Goal: Information Seeking & Learning: Compare options

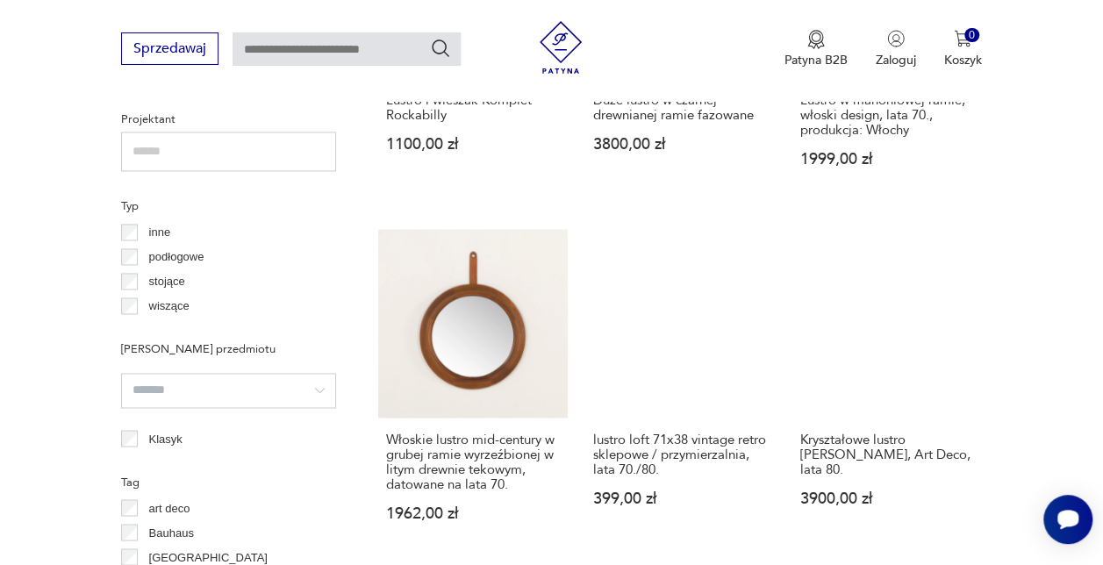
scroll to position [1343, 0]
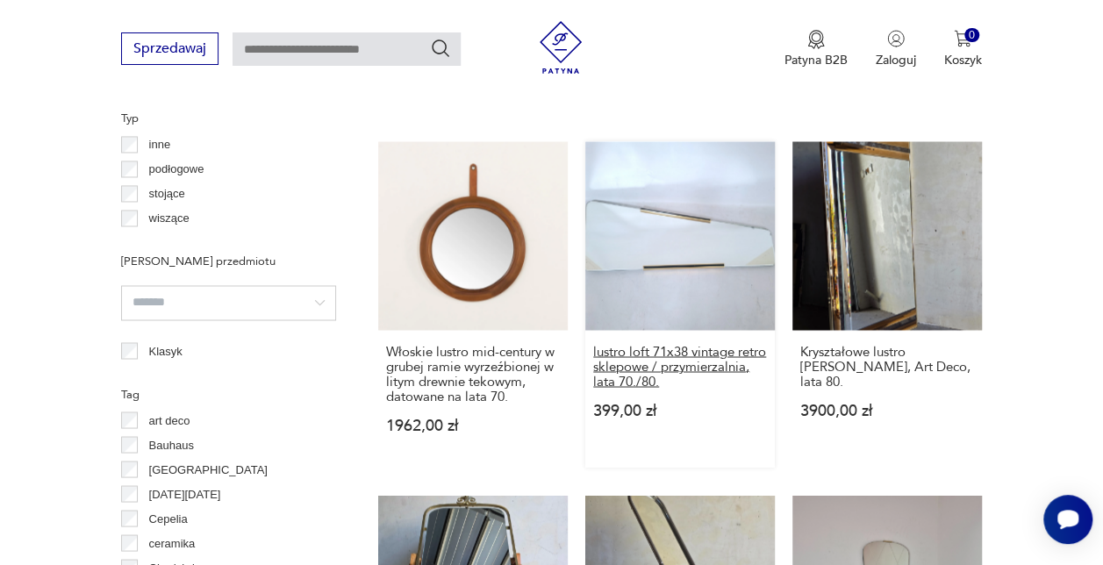
click at [682, 358] on h3 "lustro loft 71x38 vintage retro sklepowe / przymierzalnia, lata 70./80." at bounding box center [680, 366] width 174 height 45
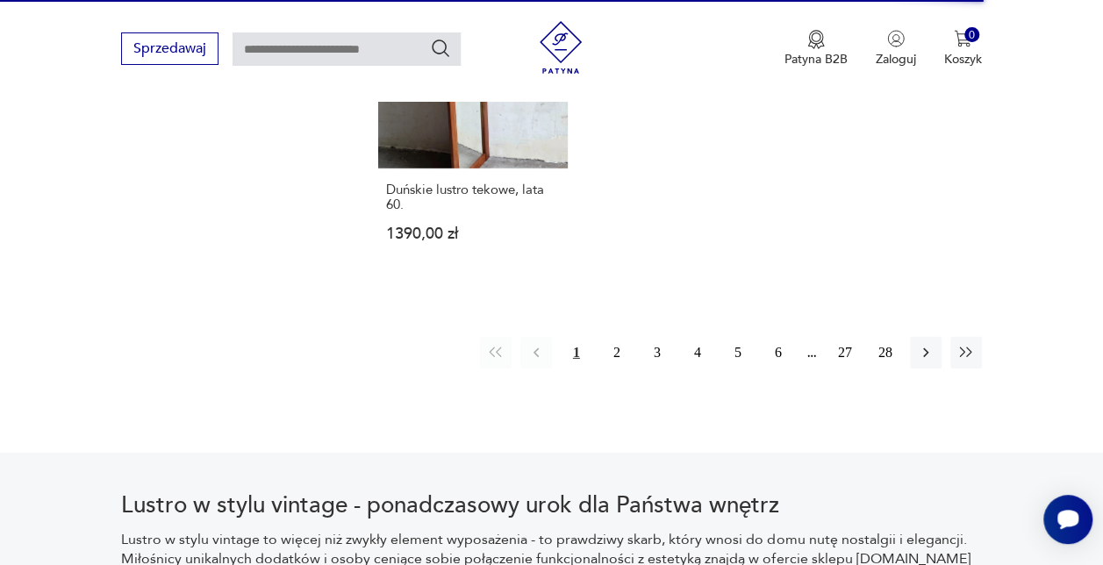
scroll to position [2546, 0]
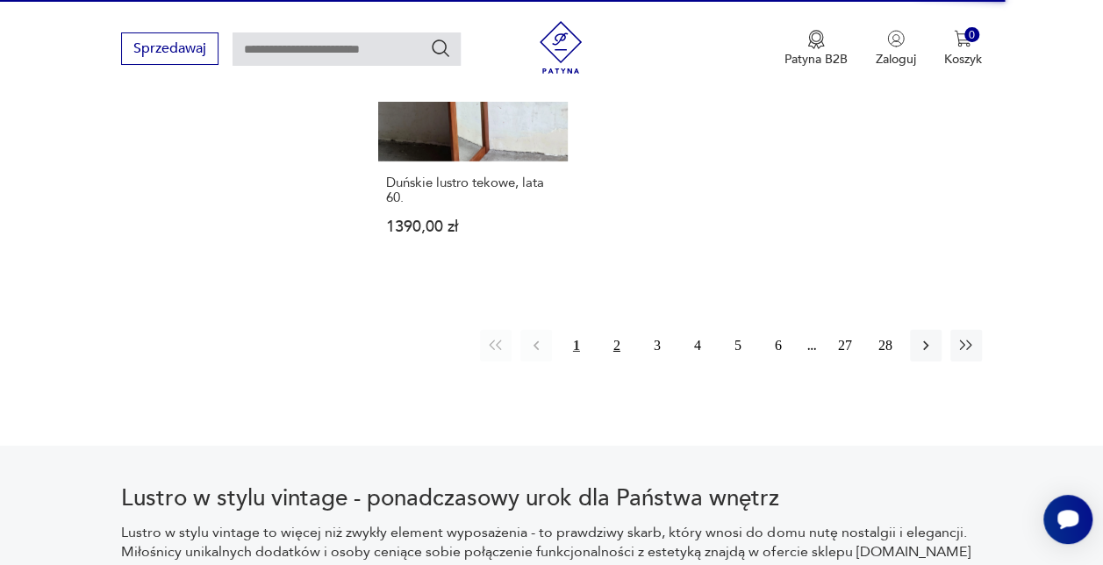
click at [613, 330] on button "2" at bounding box center [617, 346] width 32 height 32
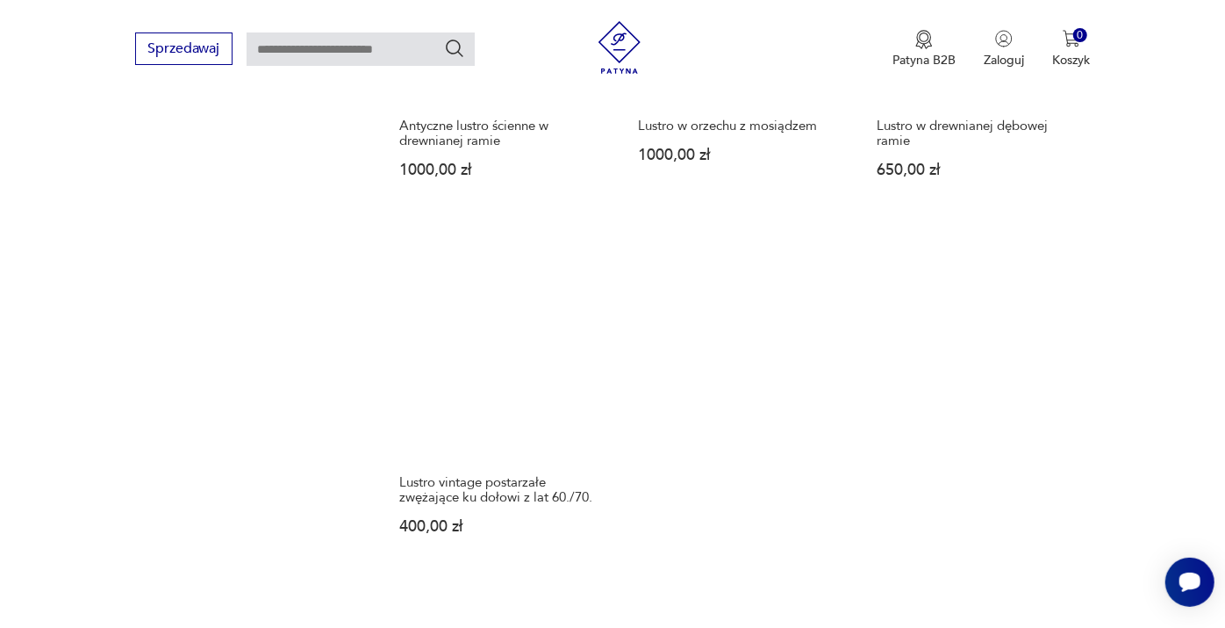
scroll to position [2467, 0]
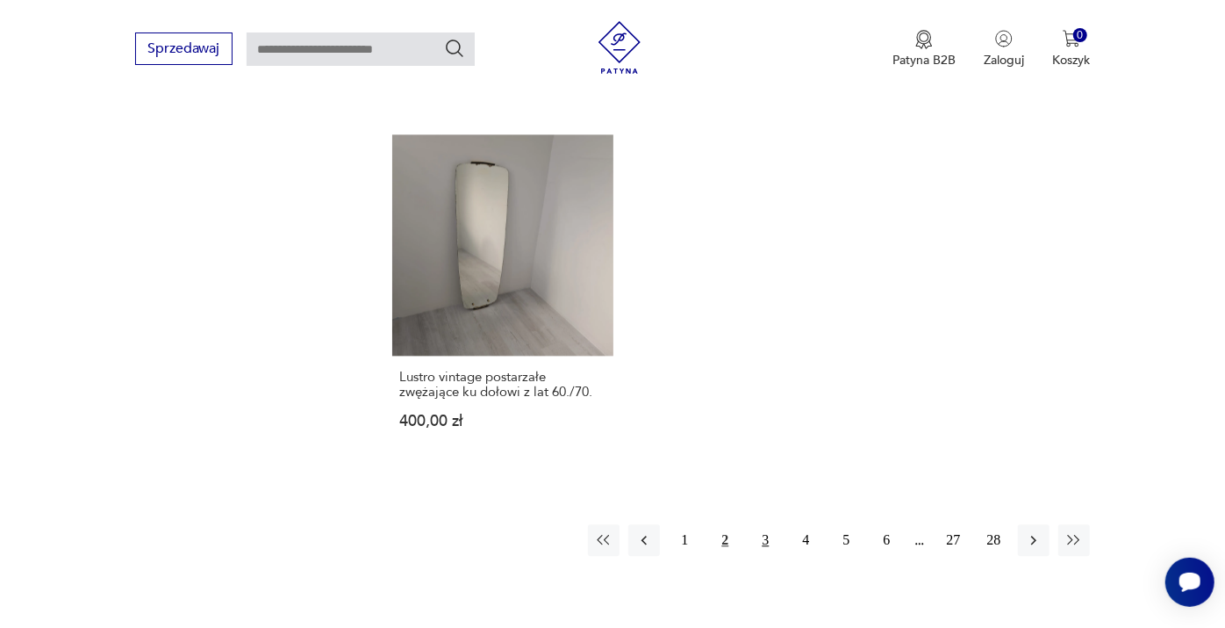
click at [768, 524] on button "3" at bounding box center [766, 540] width 32 height 32
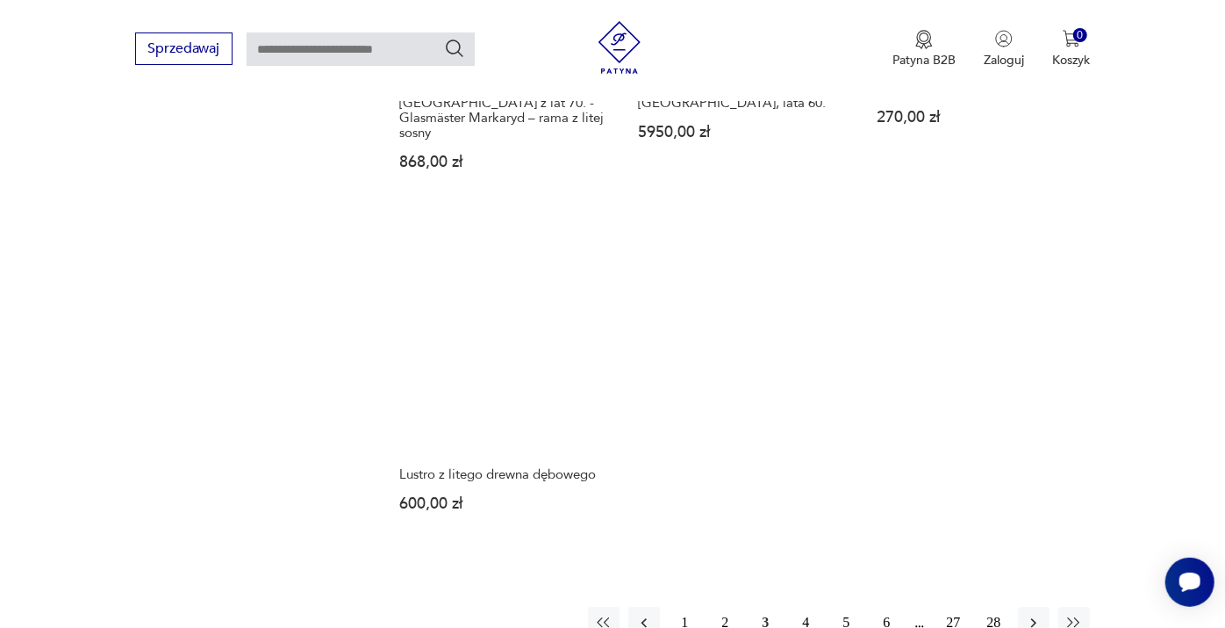
scroll to position [2708, 0]
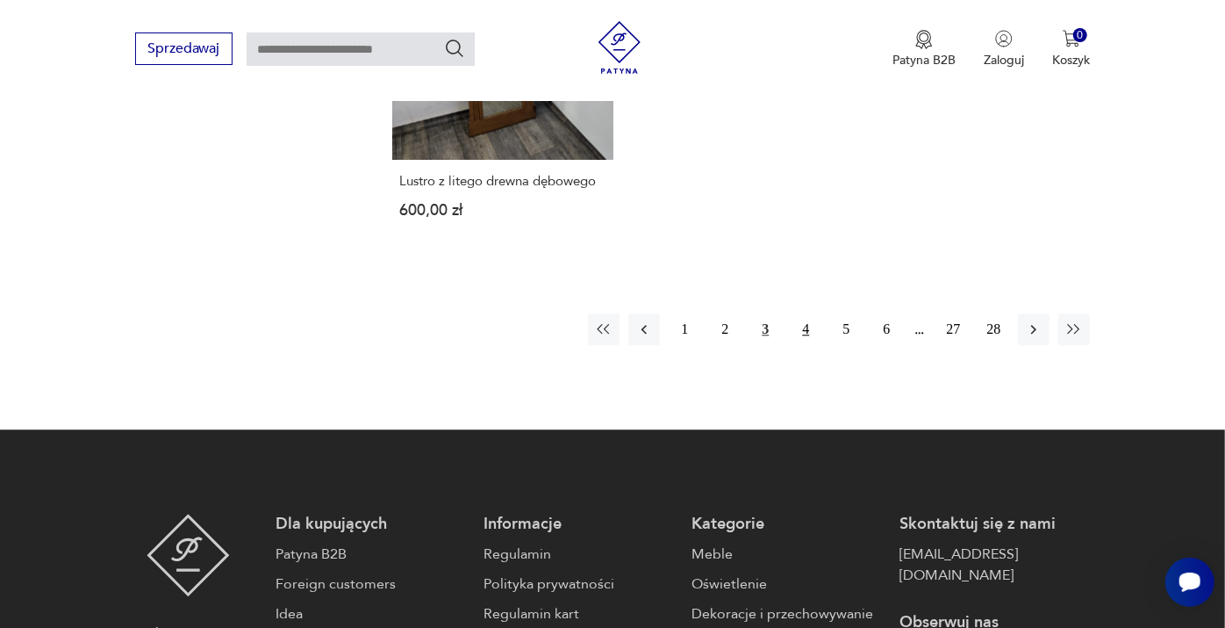
click at [808, 313] on button "4" at bounding box center [806, 329] width 32 height 32
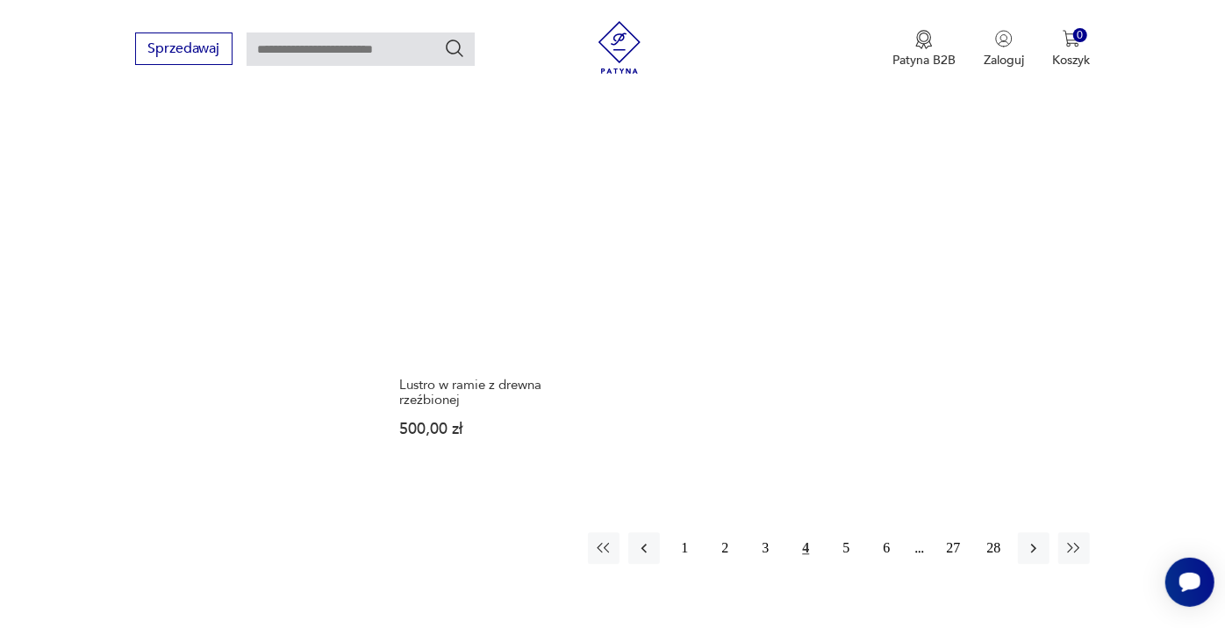
scroll to position [2611, 0]
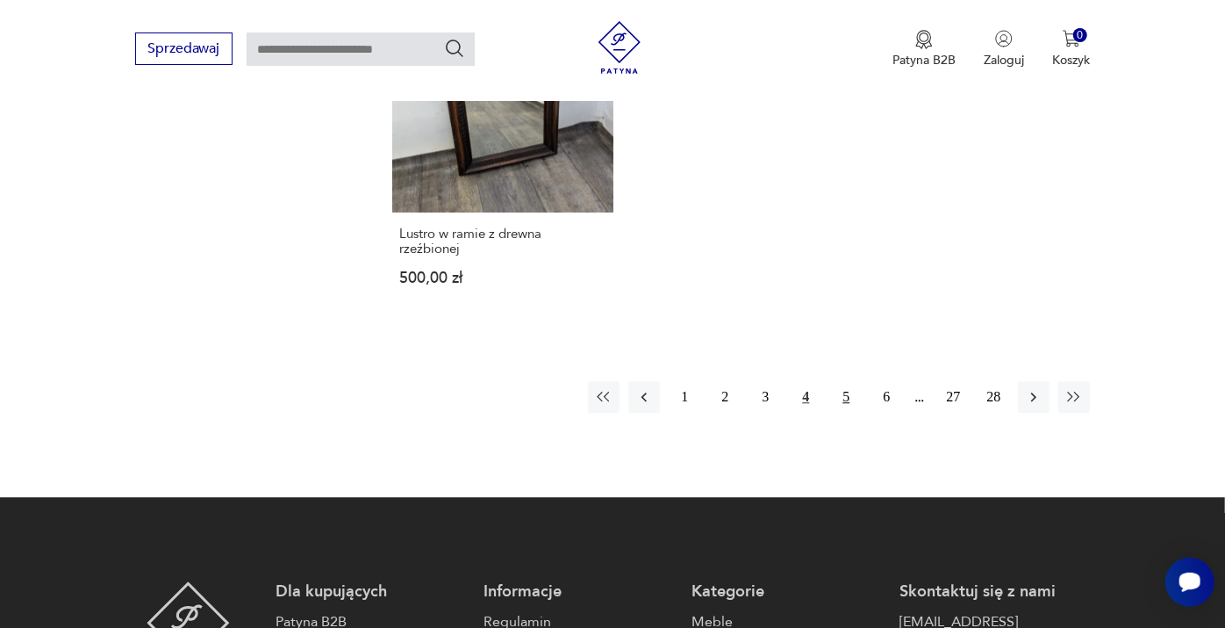
click at [830, 381] on button "5" at bounding box center [846, 397] width 32 height 32
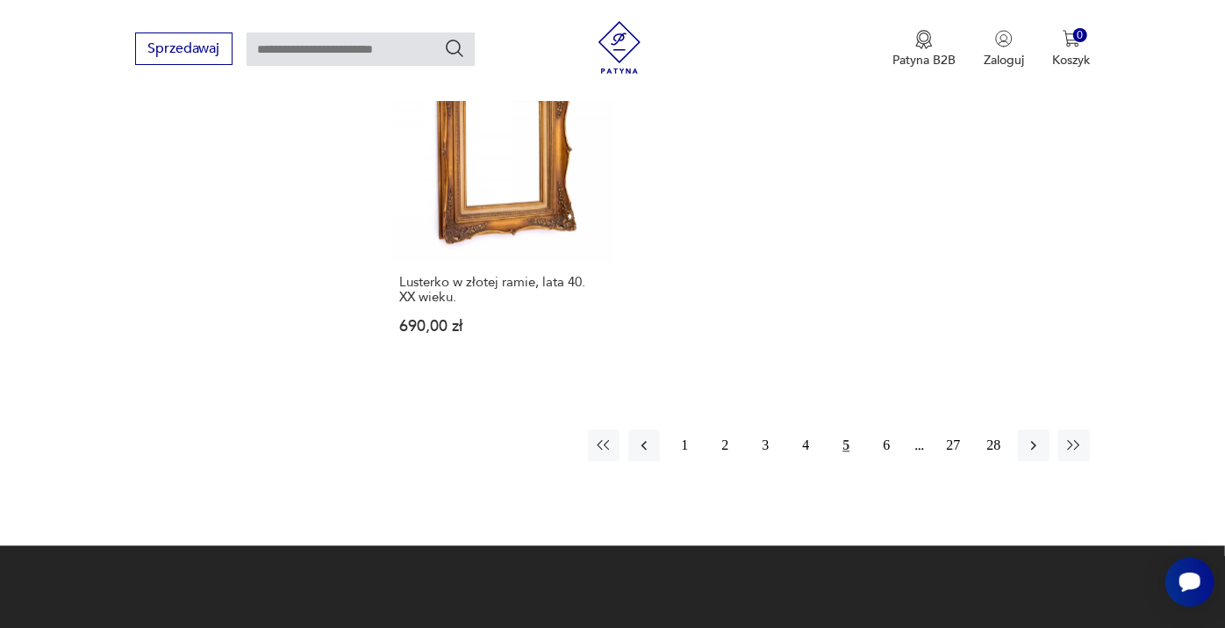
scroll to position [2611, 0]
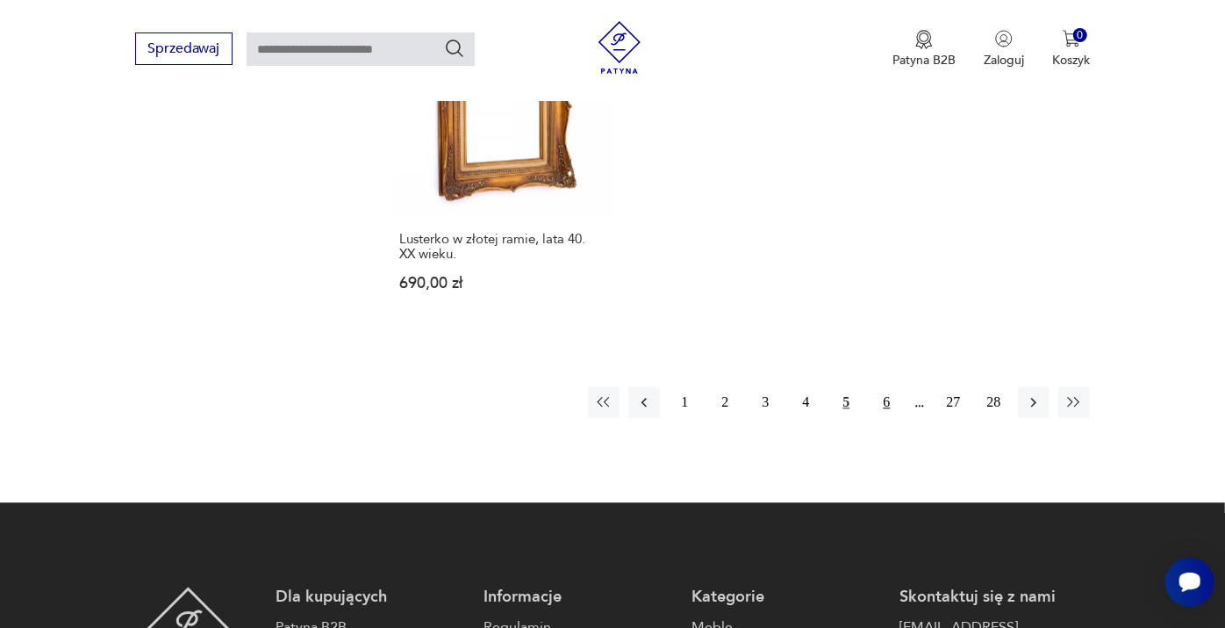
click at [875, 386] on button "6" at bounding box center [887, 402] width 32 height 32
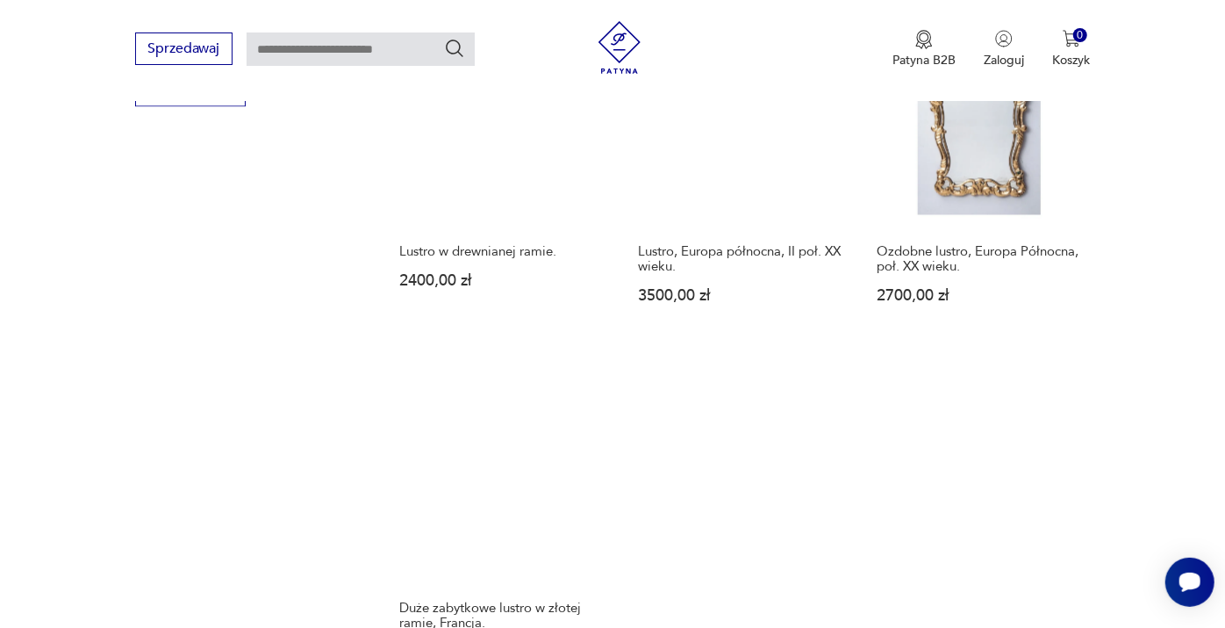
scroll to position [2512, 0]
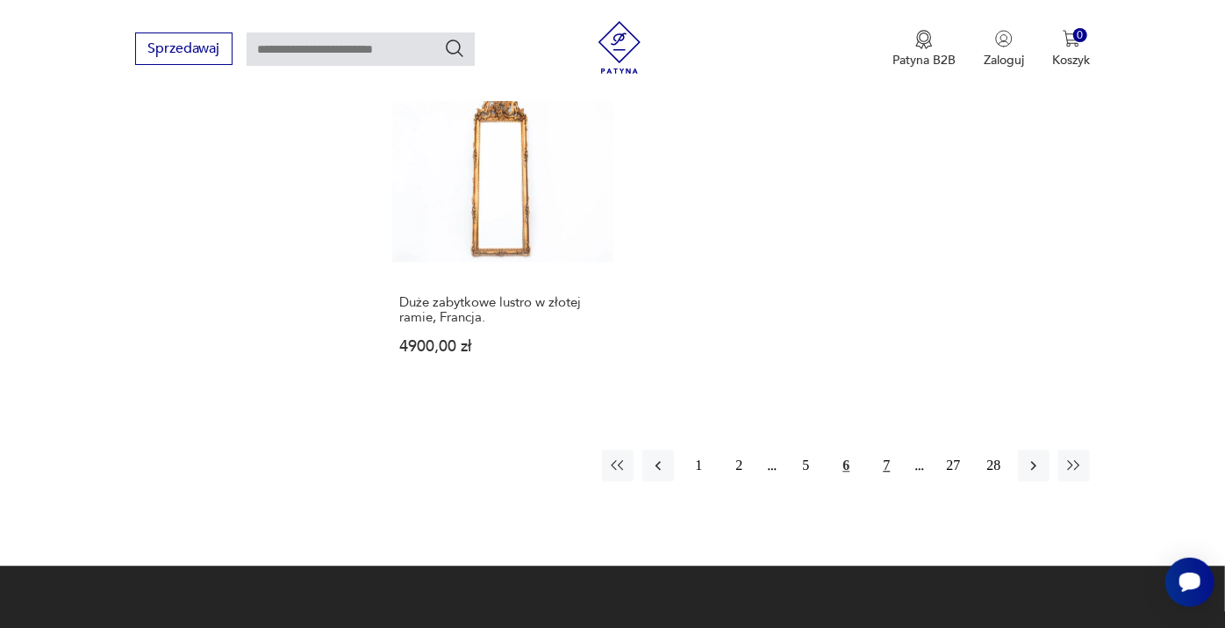
click at [884, 463] on button "7" at bounding box center [887, 465] width 32 height 32
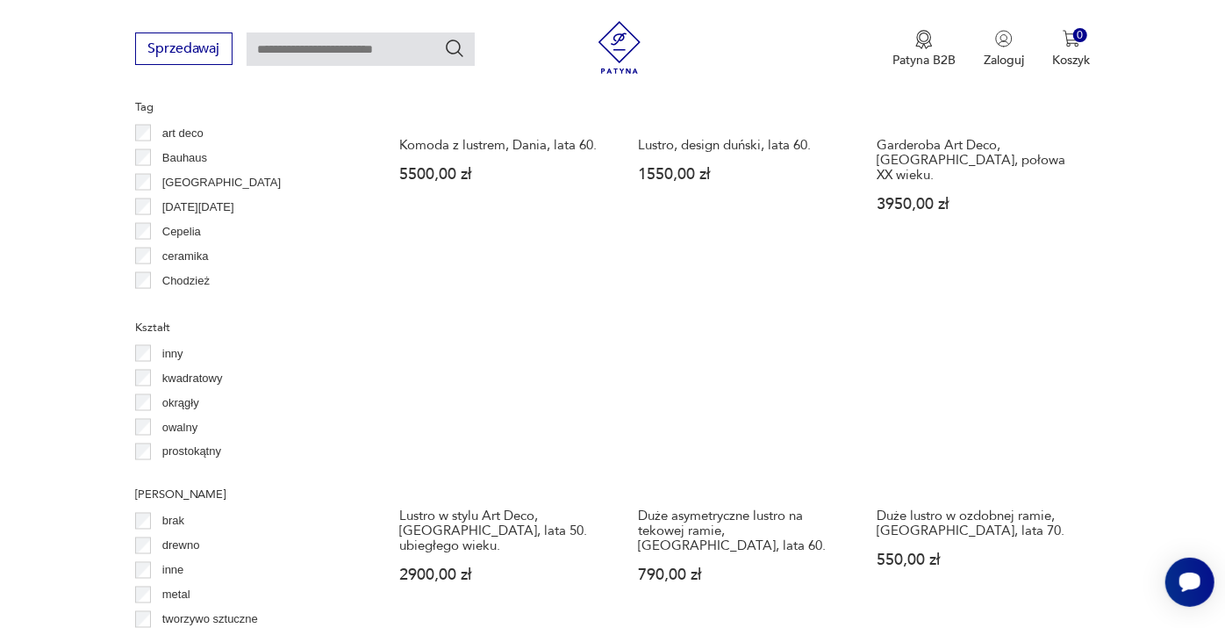
scroll to position [1733, 0]
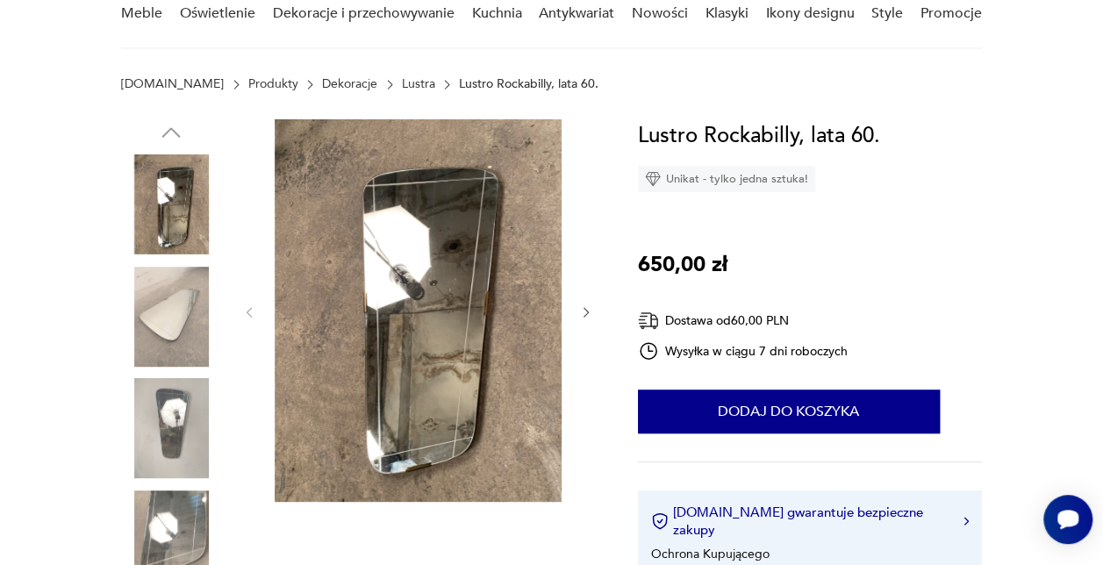
scroll to position [176, 0]
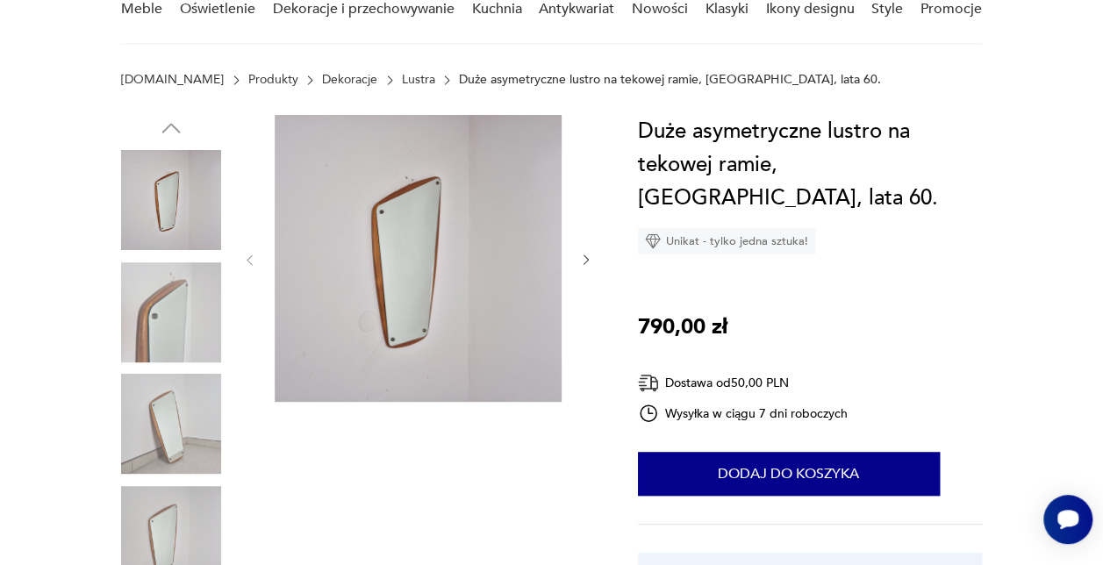
scroll to position [176, 0]
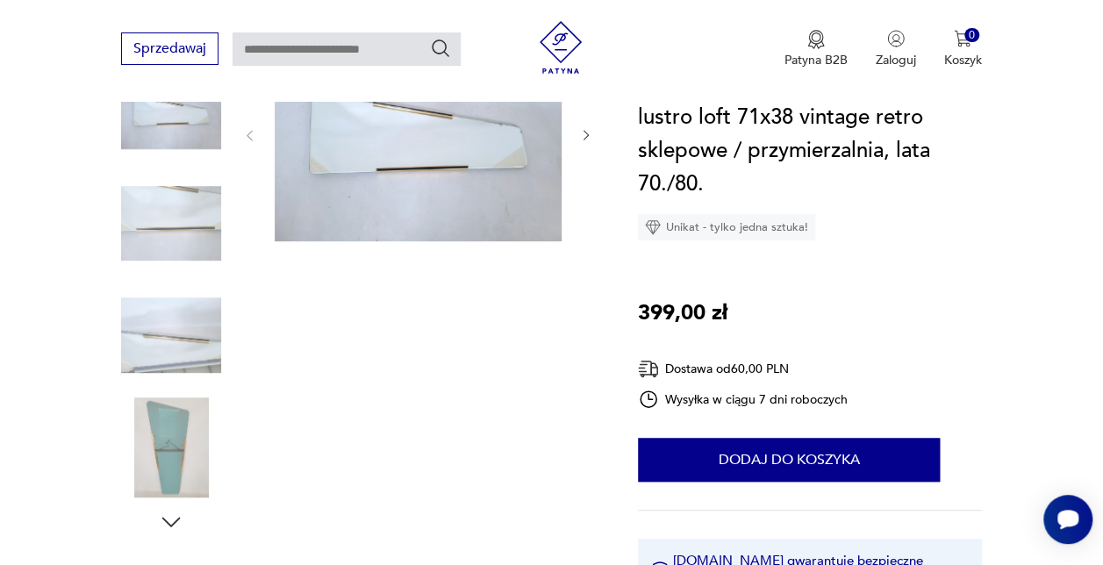
click at [158, 431] on img at bounding box center [171, 448] width 100 height 100
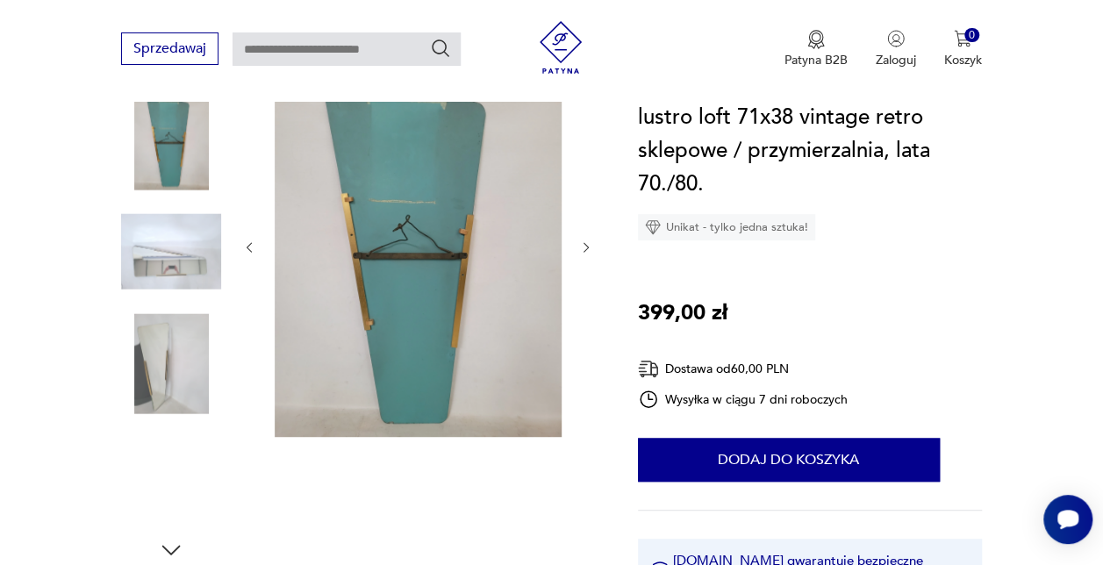
scroll to position [263, 0]
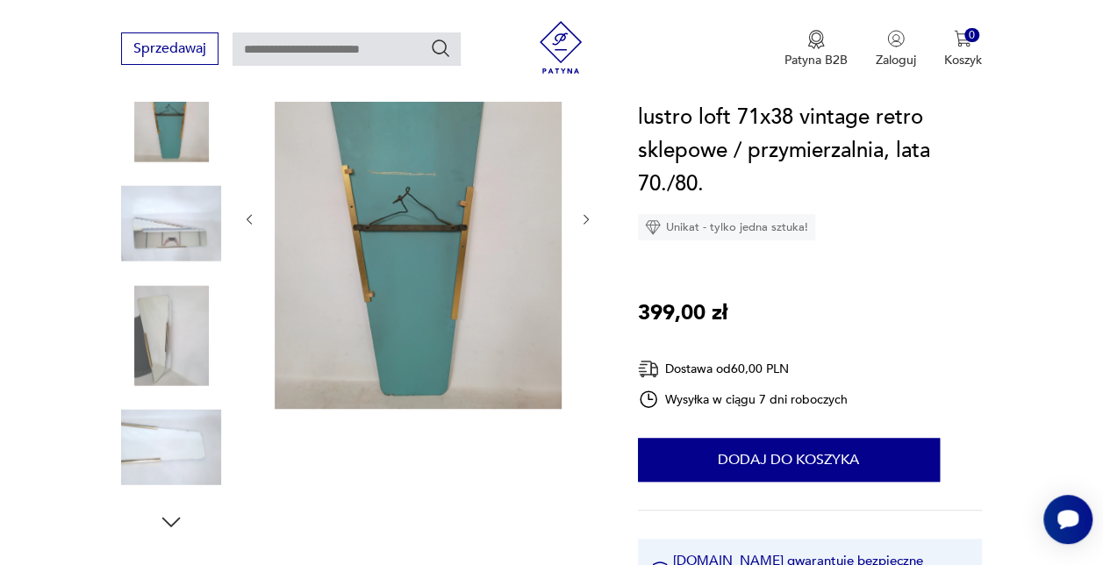
click at [592, 214] on icon "button" at bounding box center [586, 219] width 14 height 14
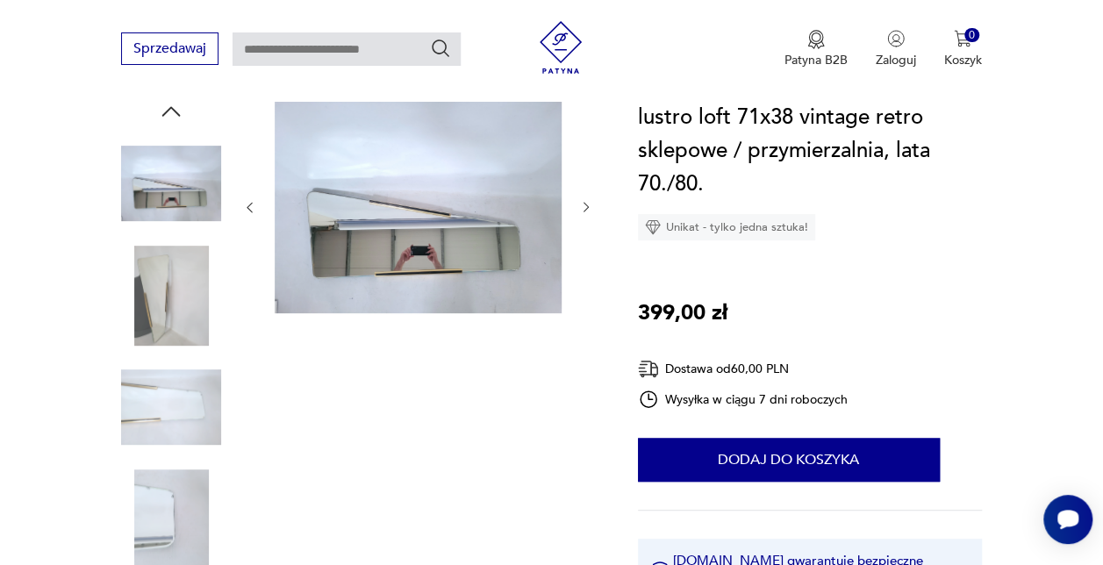
scroll to position [176, 0]
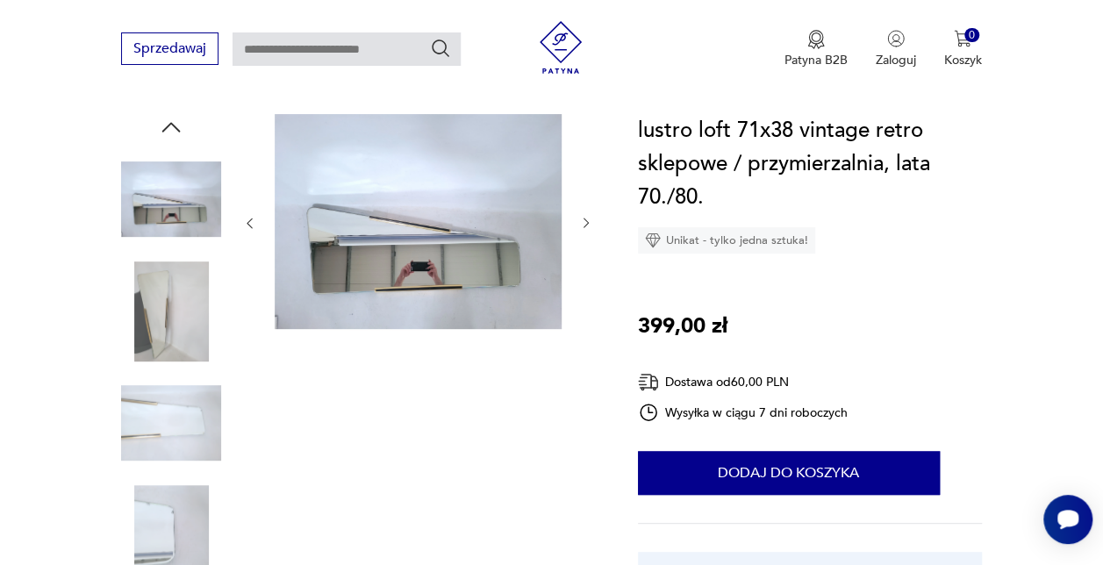
click at [578, 222] on div at bounding box center [417, 223] width 351 height 219
click at [583, 221] on icon "button" at bounding box center [586, 223] width 14 height 14
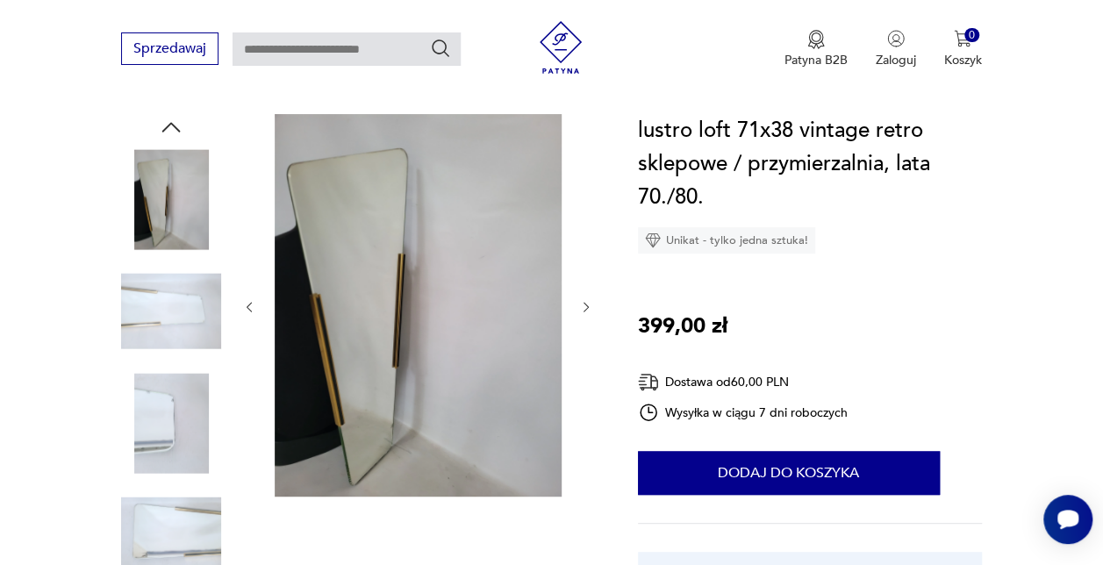
click at [585, 307] on icon "button" at bounding box center [586, 307] width 14 height 14
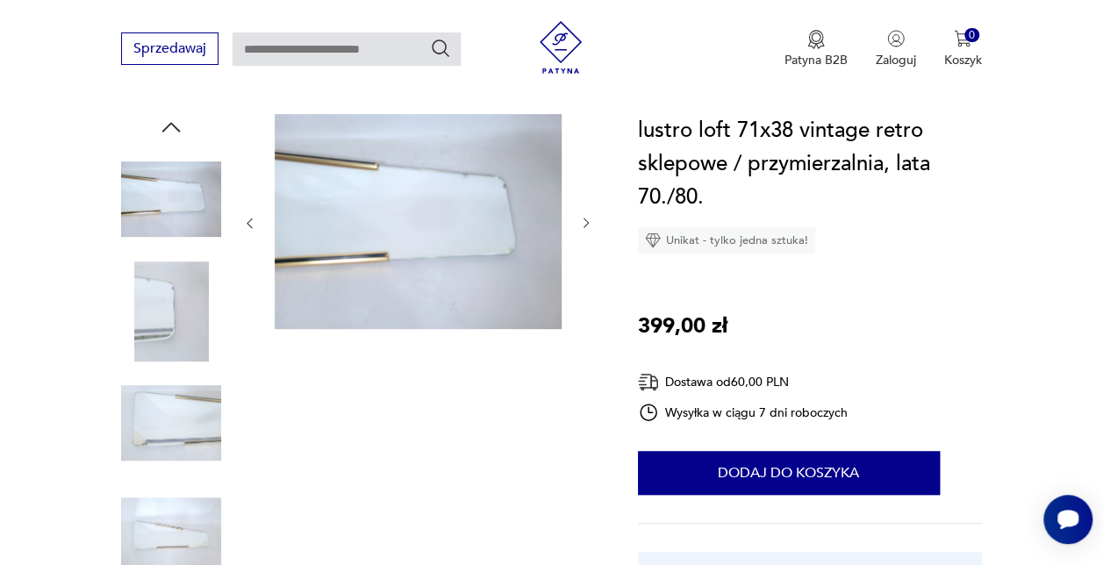
click at [590, 235] on div at bounding box center [417, 223] width 351 height 219
click at [589, 220] on icon "button" at bounding box center [586, 223] width 14 height 14
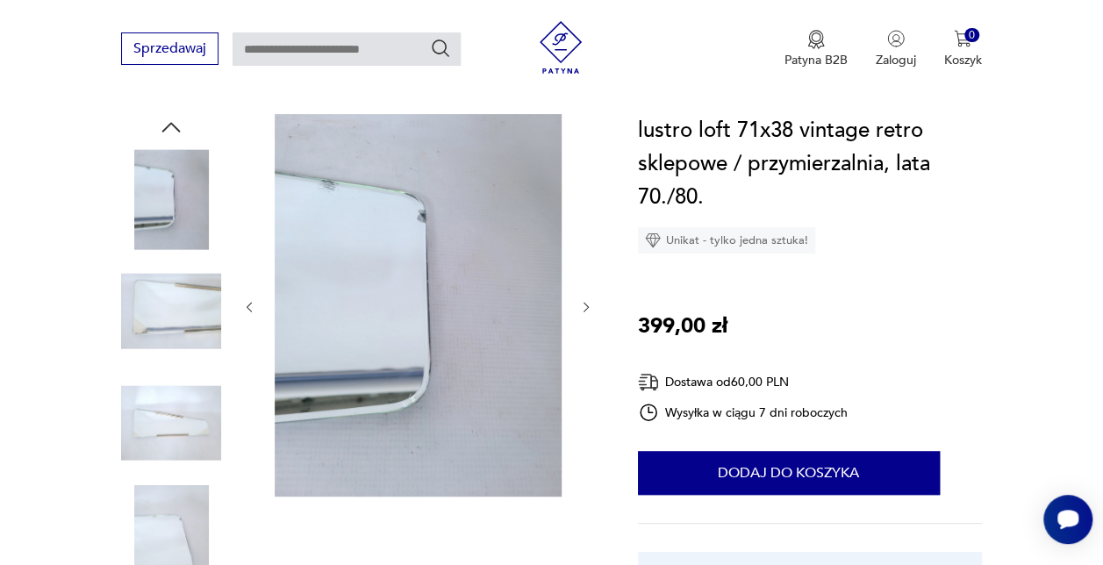
click at [589, 220] on div at bounding box center [417, 307] width 351 height 386
click at [178, 176] on img at bounding box center [171, 199] width 100 height 100
click at [170, 126] on icon "button" at bounding box center [171, 127] width 26 height 26
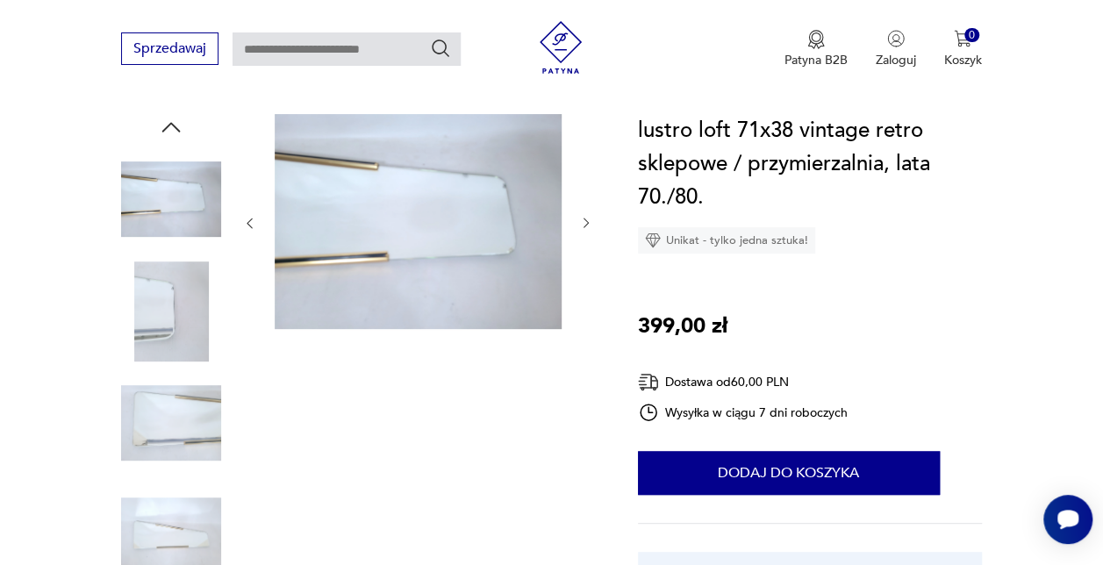
click at [170, 126] on icon "button" at bounding box center [171, 127] width 26 height 26
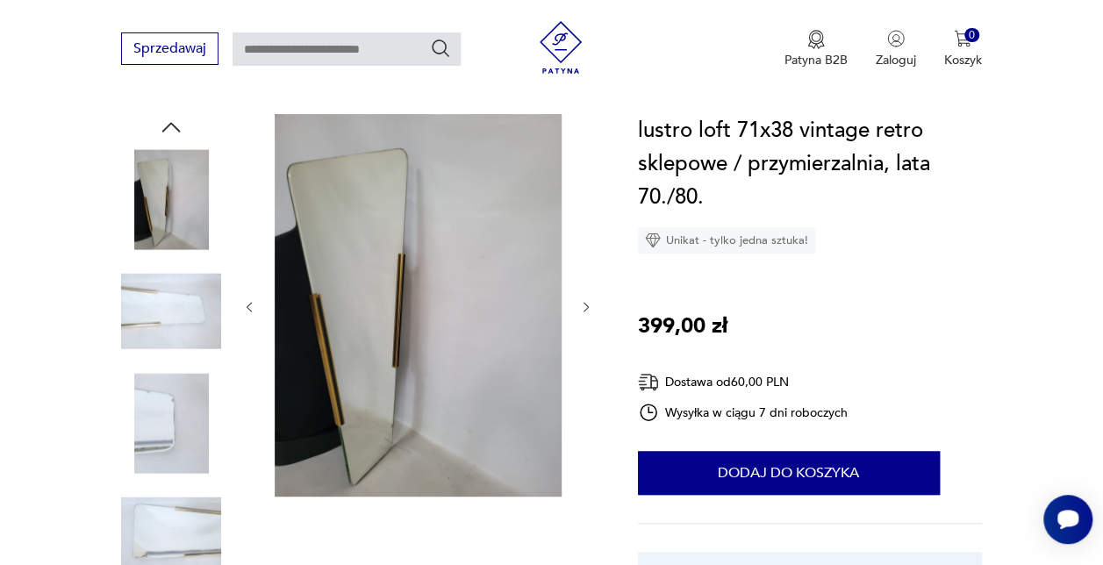
click at [170, 126] on icon "button" at bounding box center [171, 127] width 26 height 26
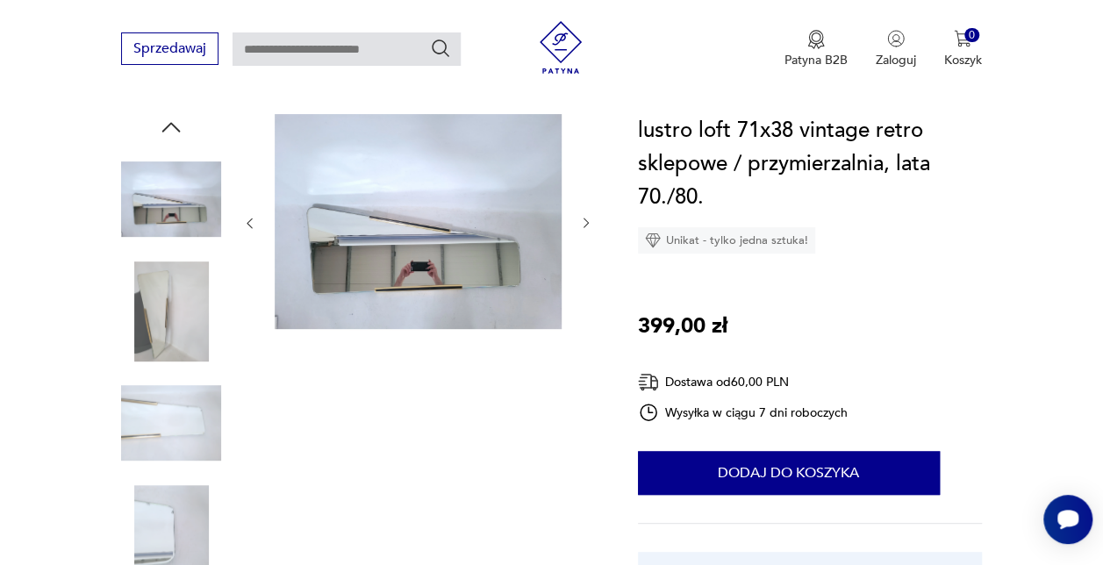
click at [170, 126] on icon "button" at bounding box center [171, 127] width 26 height 26
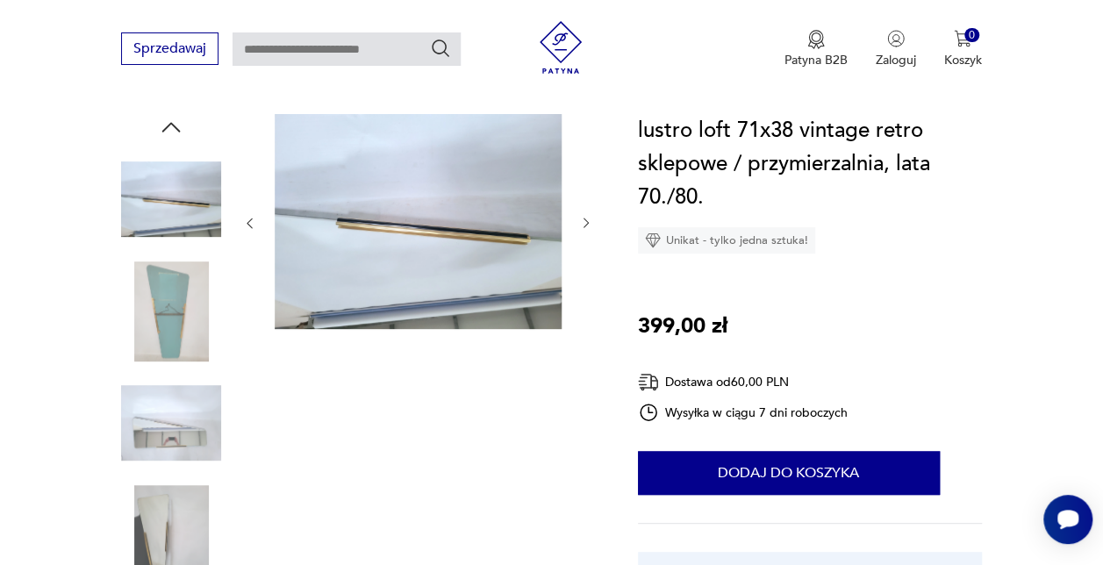
click at [170, 126] on icon "button" at bounding box center [171, 127] width 26 height 26
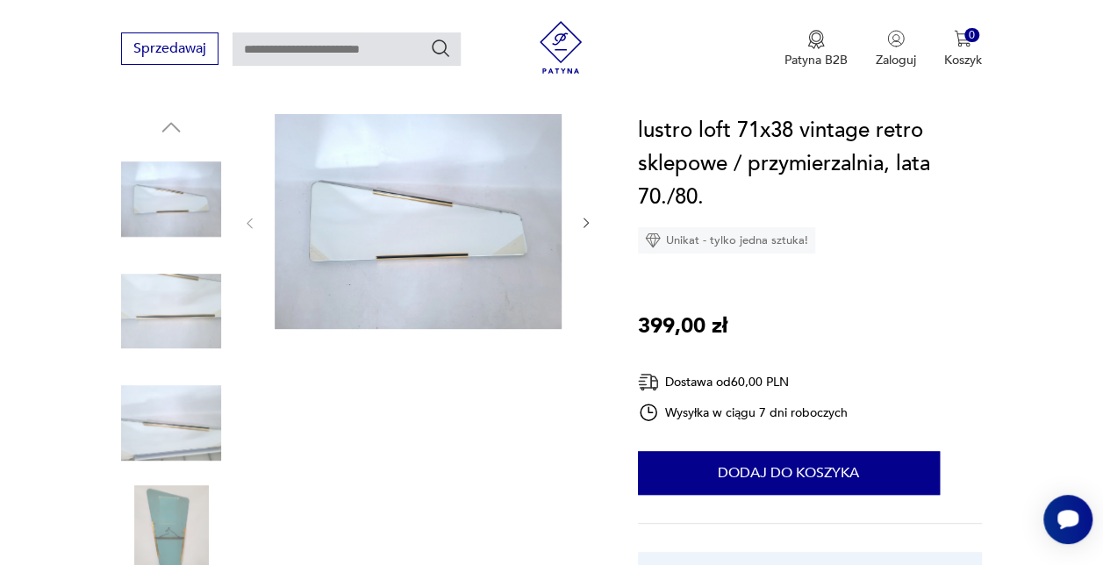
click at [147, 209] on img at bounding box center [171, 199] width 100 height 100
click at [434, 208] on img at bounding box center [418, 221] width 287 height 215
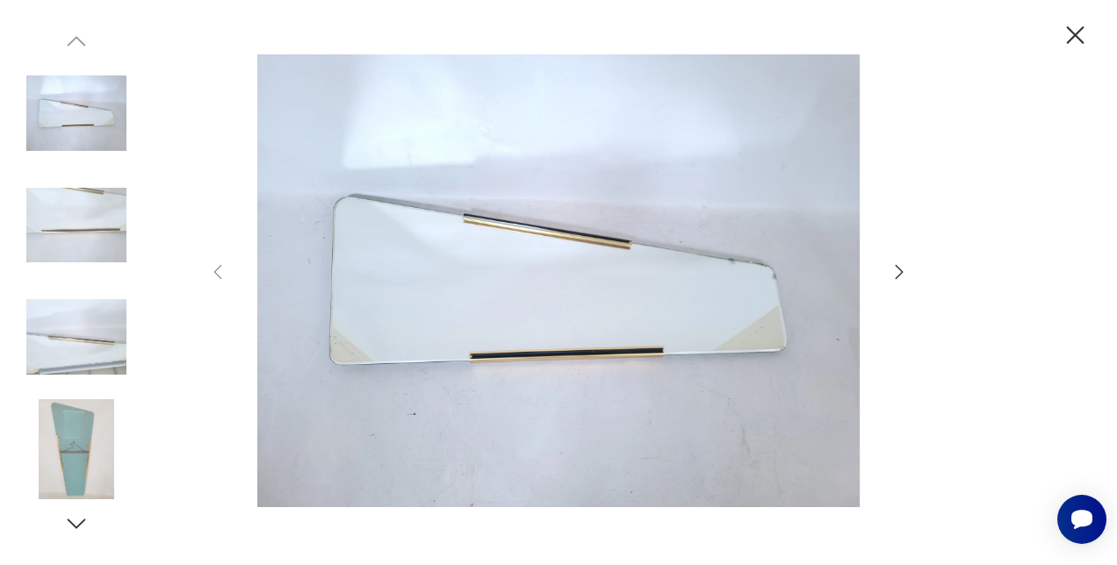
click at [897, 276] on icon "button" at bounding box center [898, 272] width 21 height 21
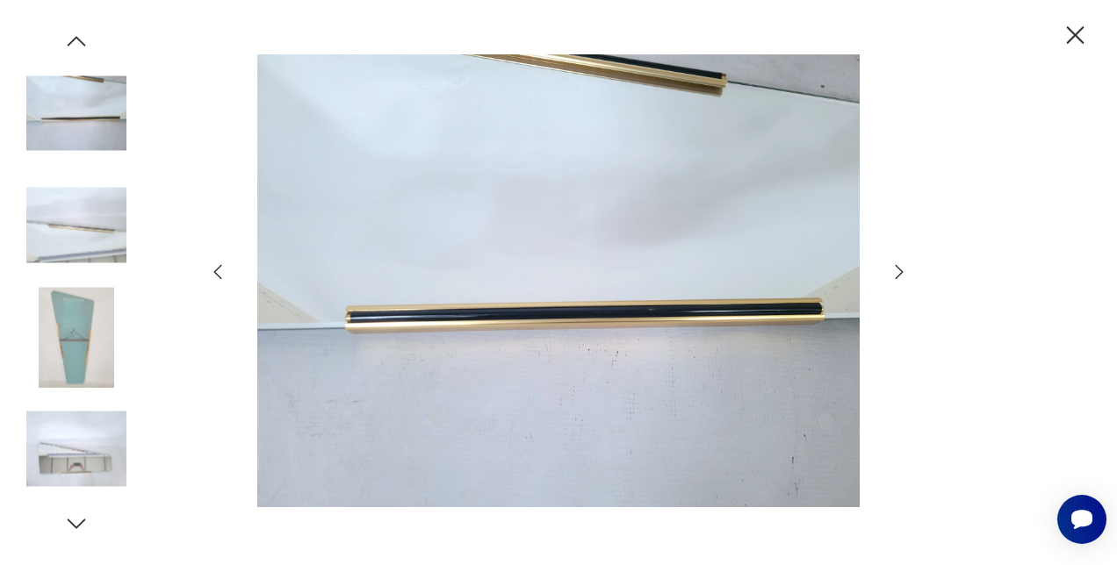
click at [900, 275] on icon "button" at bounding box center [898, 272] width 21 height 21
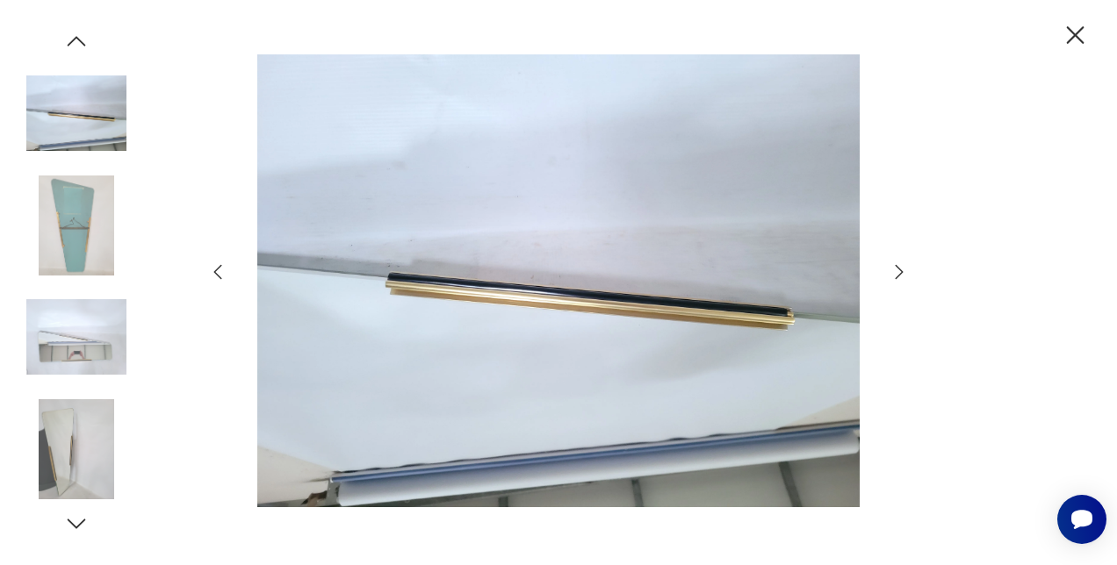
click at [900, 275] on icon "button" at bounding box center [899, 272] width 8 height 14
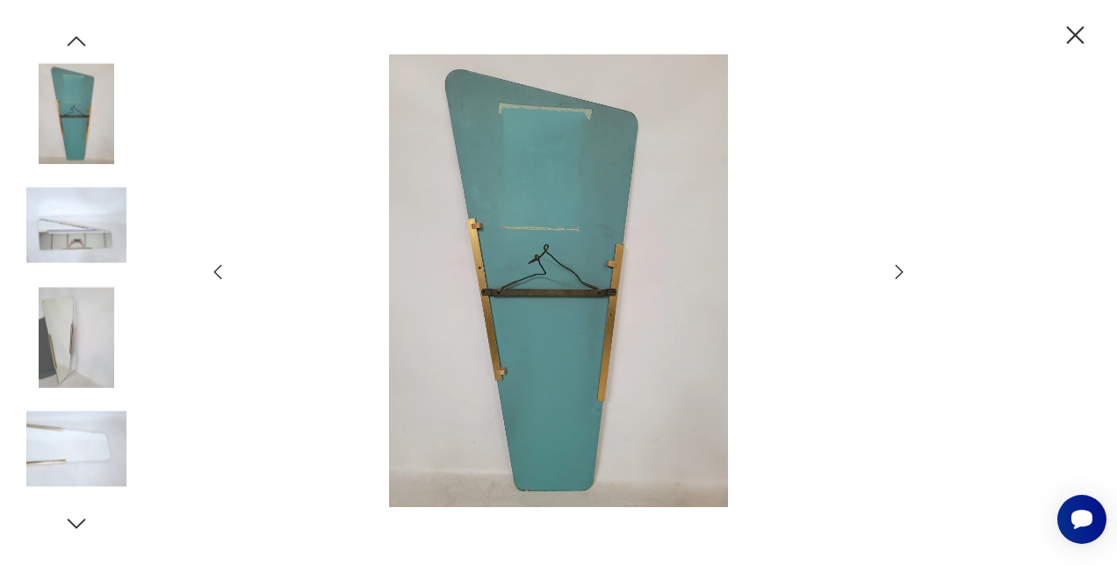
click at [900, 275] on icon "button" at bounding box center [899, 272] width 8 height 14
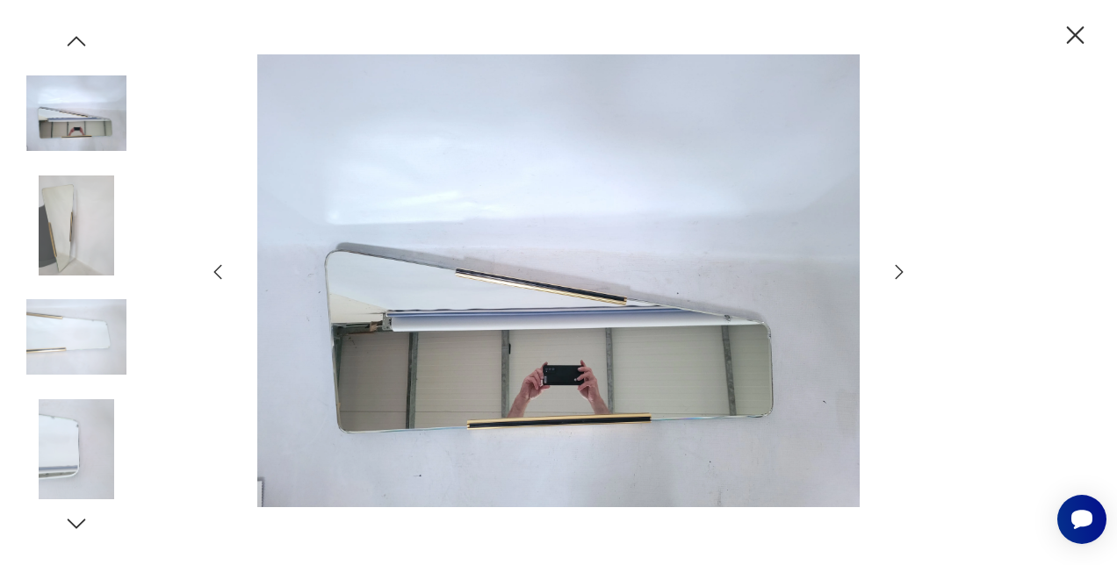
click at [900, 275] on icon "button" at bounding box center [899, 272] width 8 height 14
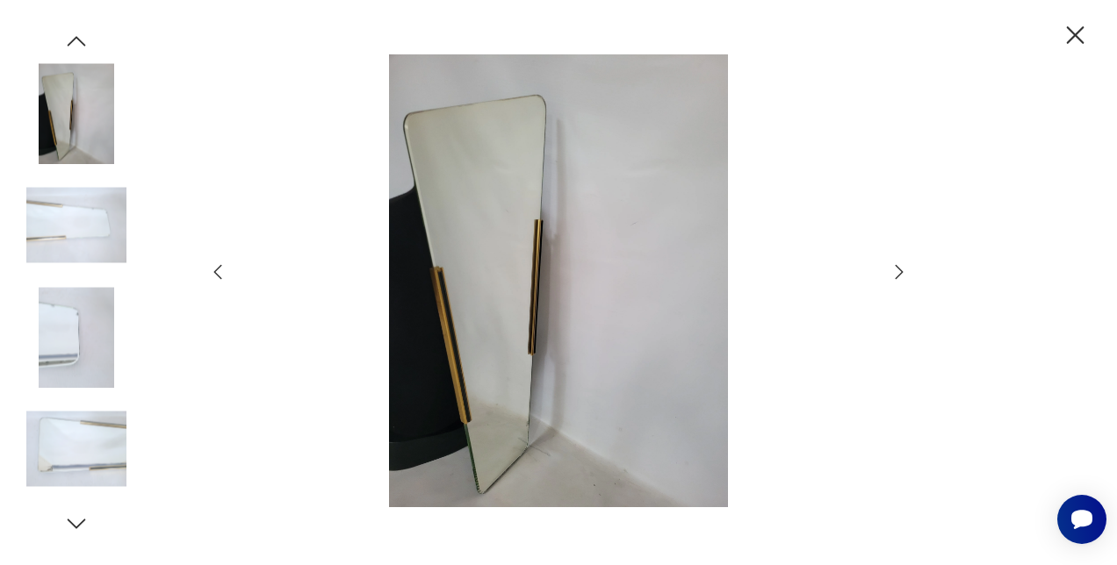
click at [900, 275] on icon "button" at bounding box center [899, 272] width 8 height 14
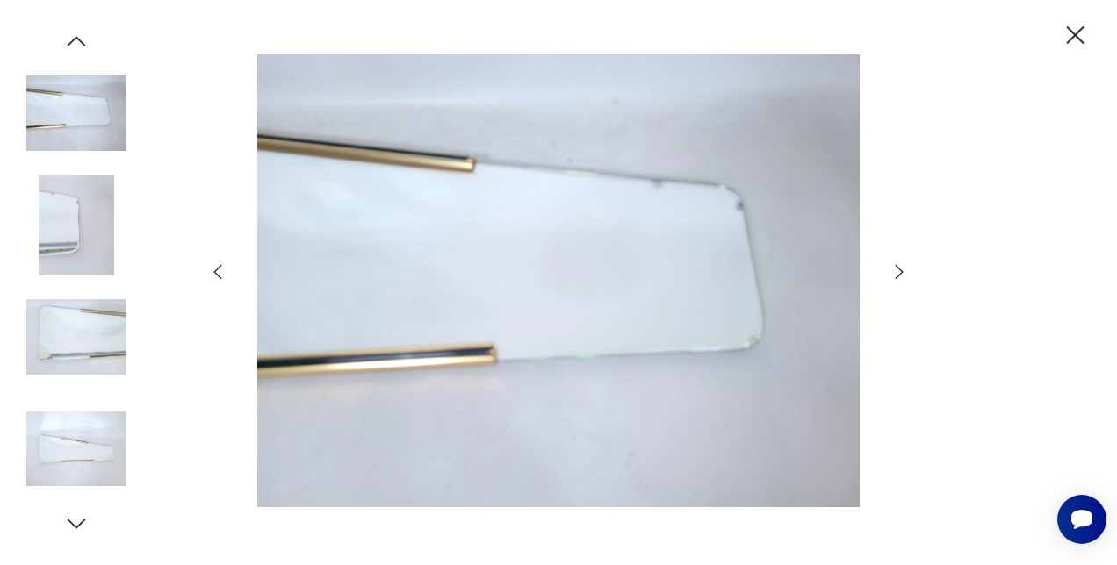
click at [1062, 32] on icon "button" at bounding box center [1074, 35] width 31 height 31
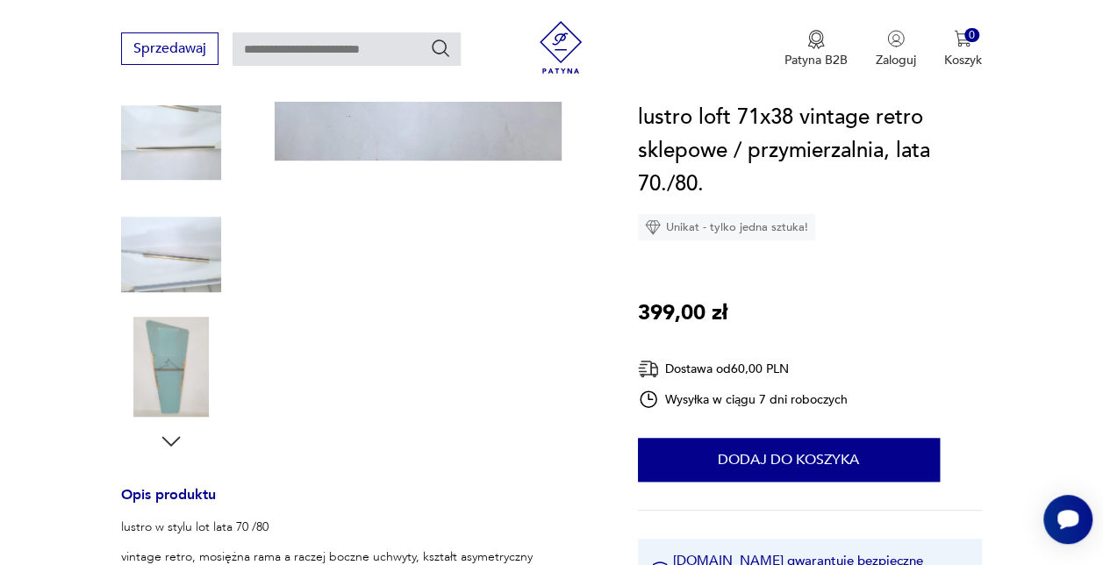
scroll to position [614, 0]
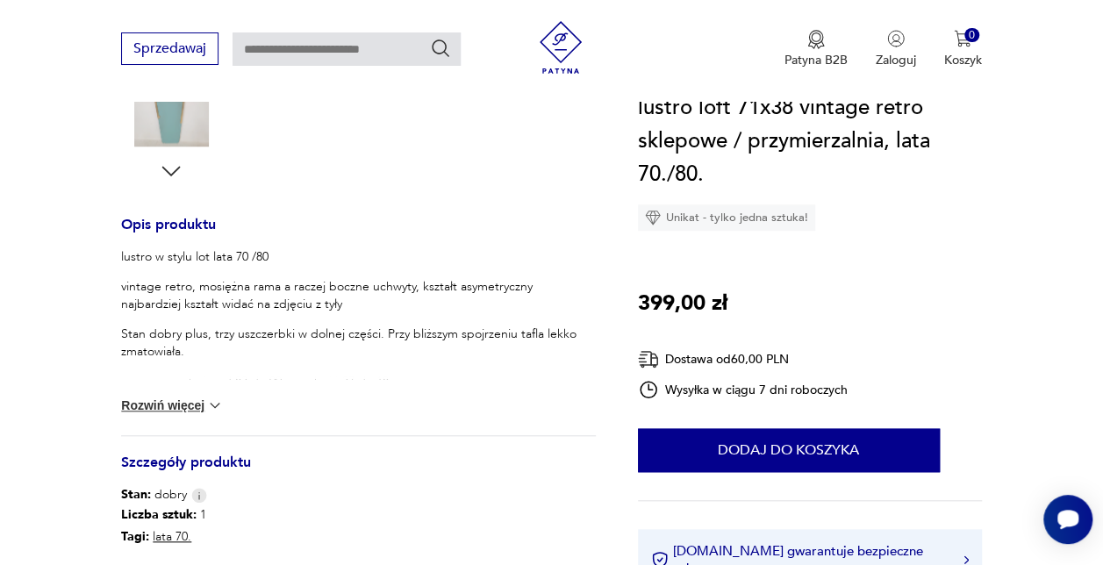
click at [180, 407] on button "Rozwiń więcej" at bounding box center [172, 406] width 102 height 18
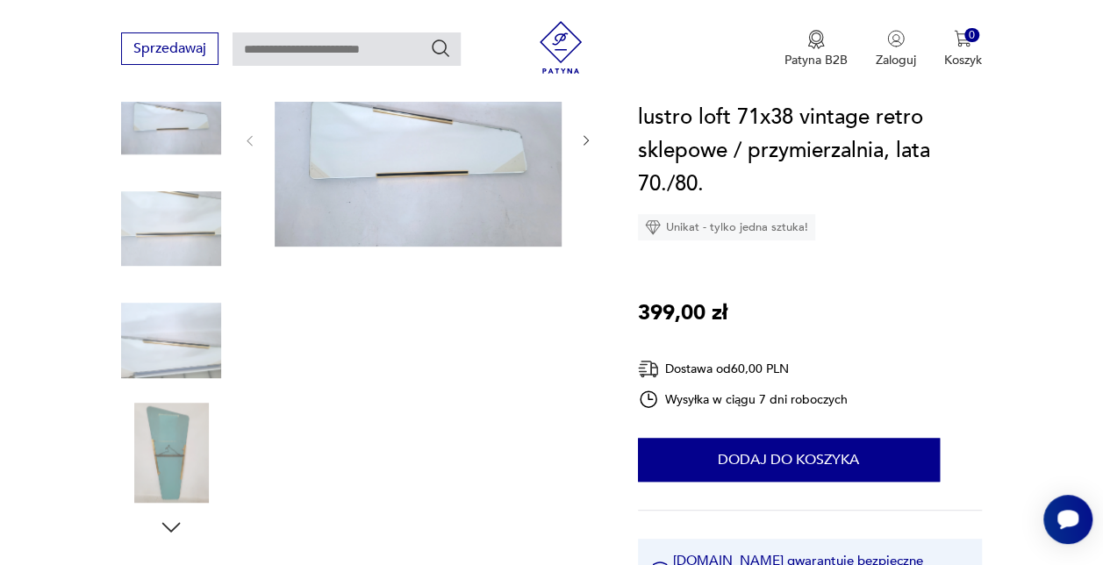
scroll to position [351, 0]
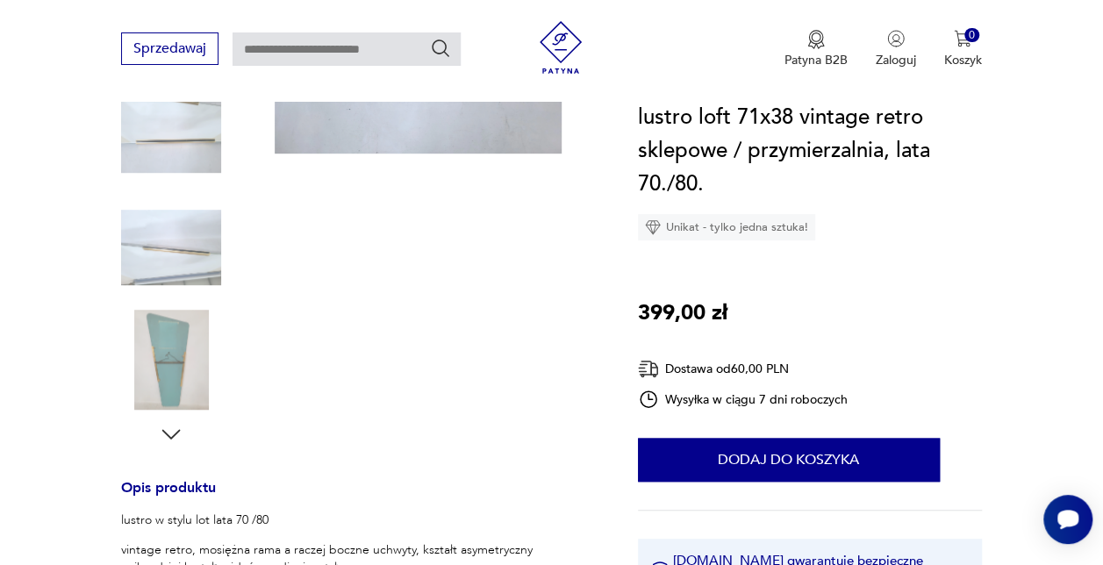
click at [177, 432] on icon "button" at bounding box center [171, 434] width 18 height 10
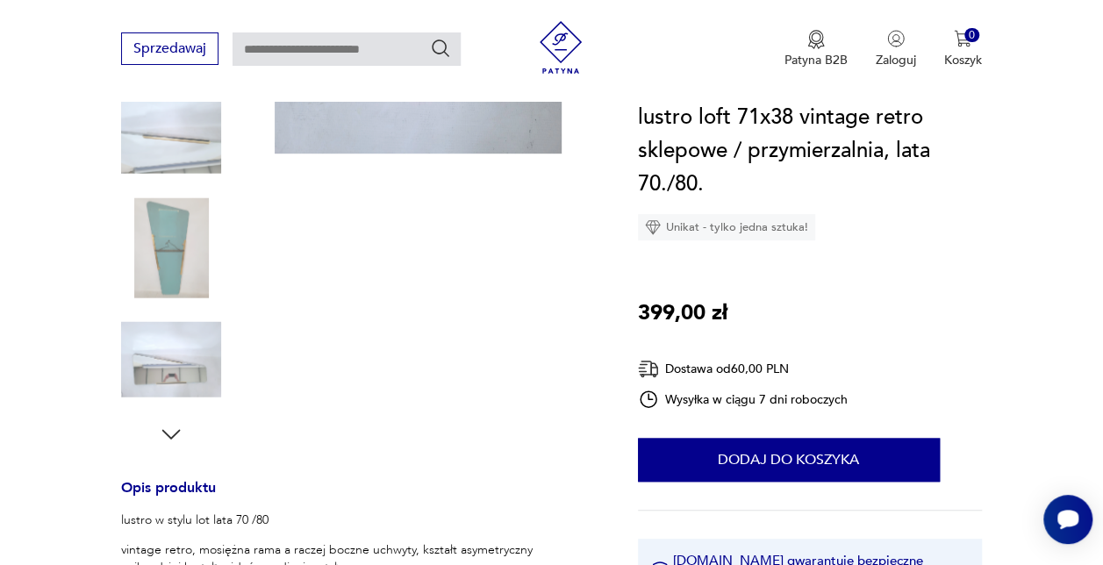
click at [177, 432] on icon "button" at bounding box center [171, 434] width 18 height 10
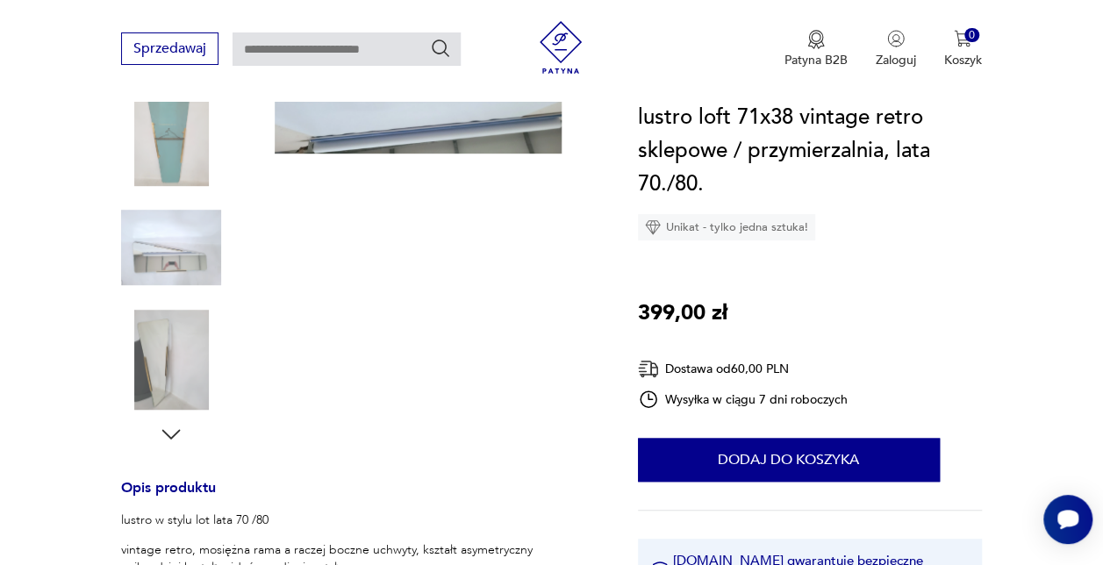
click at [177, 432] on icon "button" at bounding box center [171, 434] width 18 height 10
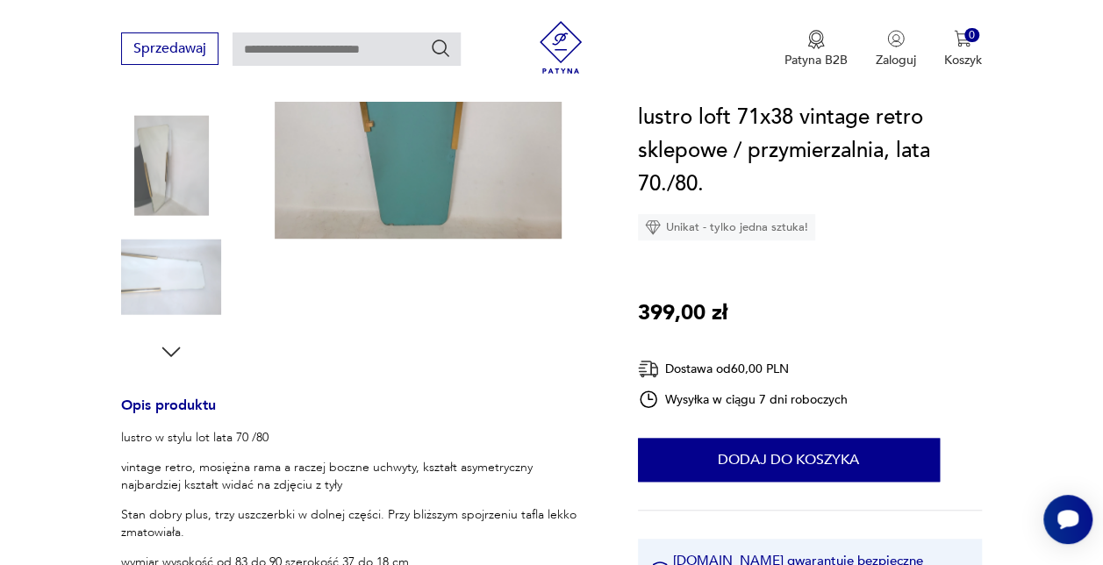
scroll to position [434, 0]
click at [167, 342] on icon "button" at bounding box center [171, 351] width 26 height 26
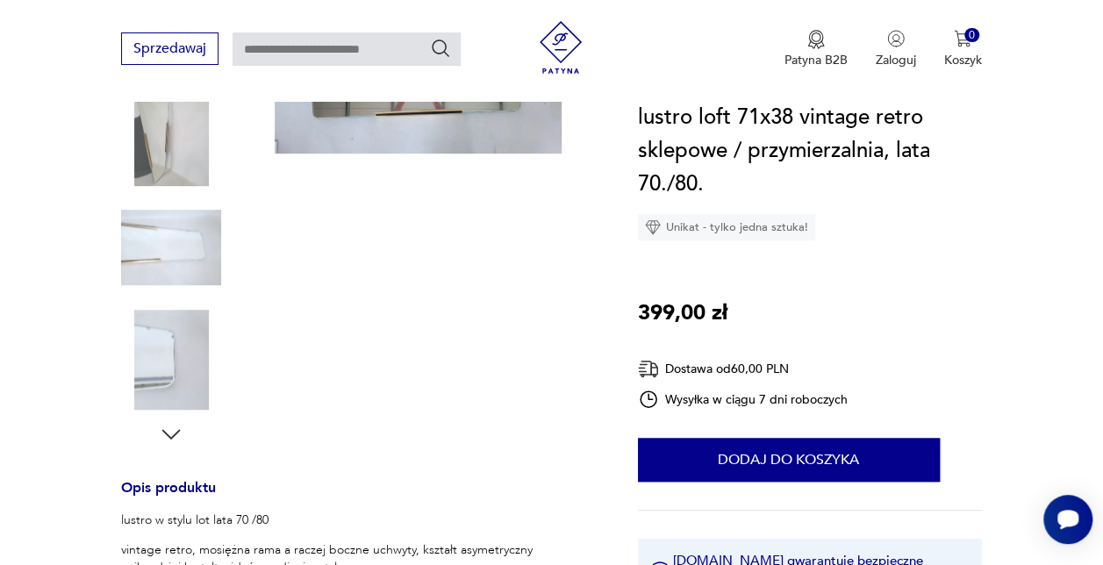
click at [169, 435] on icon "button" at bounding box center [171, 434] width 26 height 26
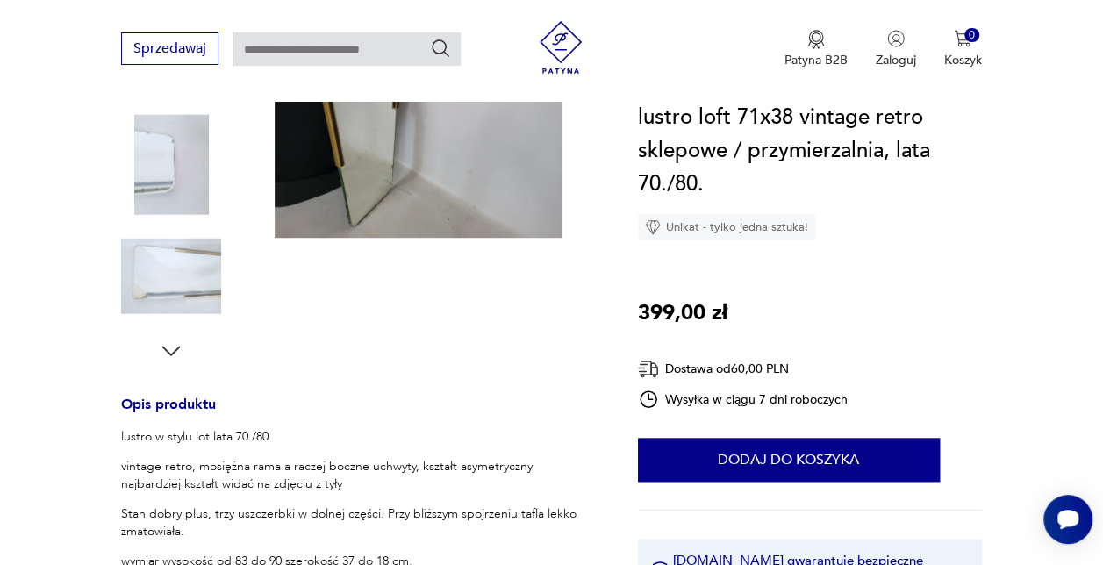
click at [172, 355] on icon "button" at bounding box center [171, 351] width 18 height 10
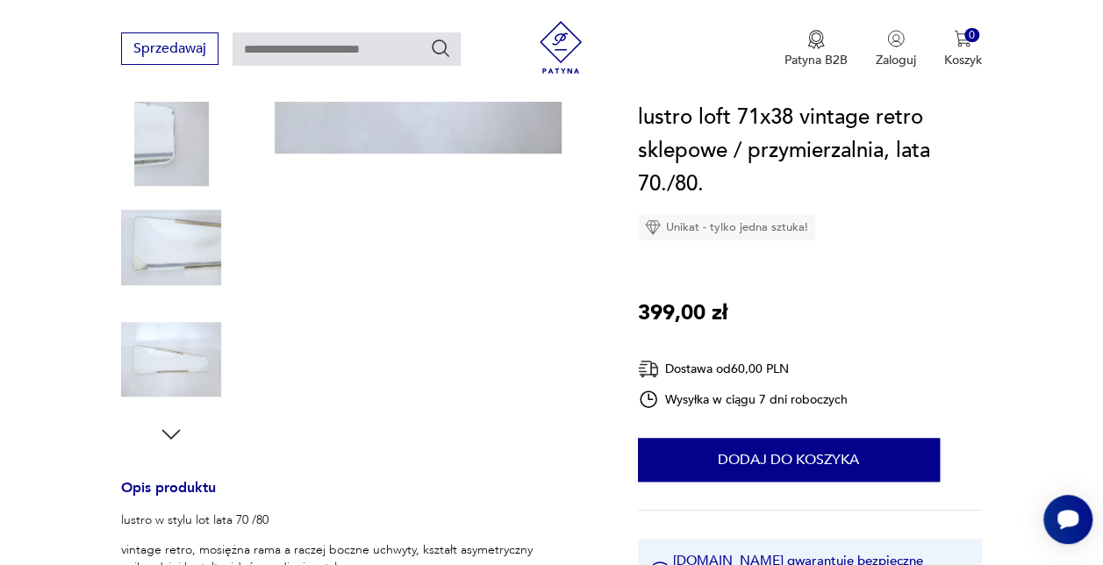
click at [175, 430] on icon "button" at bounding box center [171, 434] width 26 height 26
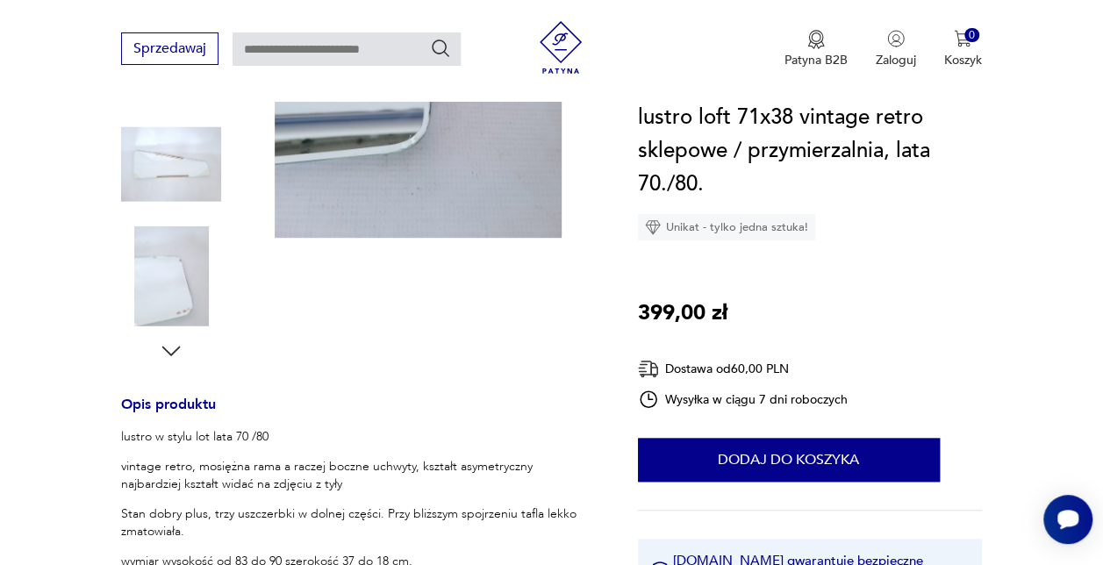
click at [190, 305] on img at bounding box center [171, 276] width 100 height 100
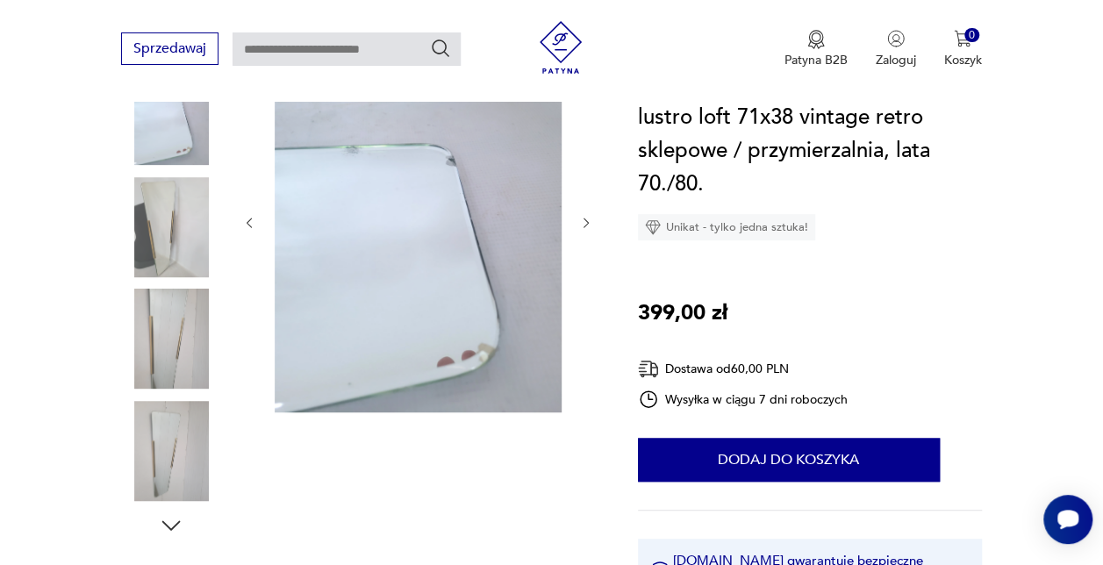
scroll to position [259, 0]
click at [262, 233] on div at bounding box center [417, 224] width 351 height 386
click at [427, 254] on img at bounding box center [418, 222] width 287 height 383
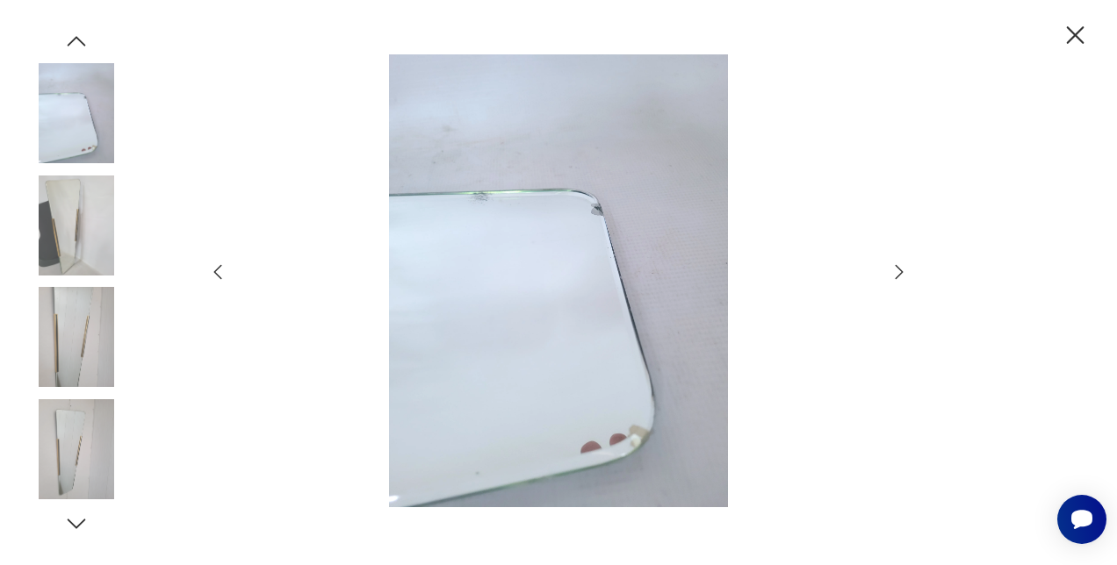
click at [214, 271] on icon "button" at bounding box center [218, 272] width 8 height 15
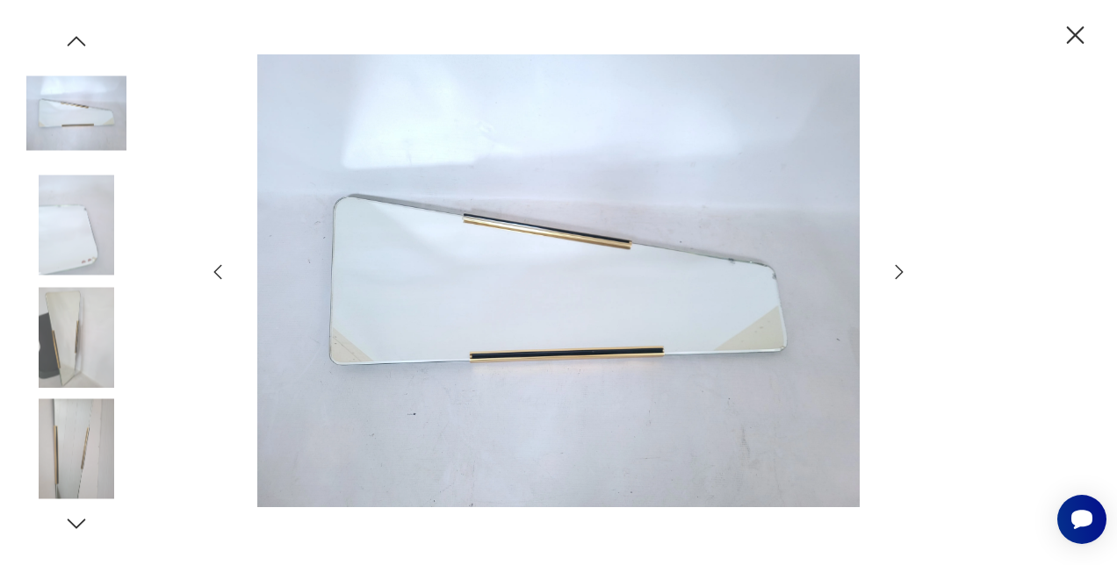
click at [214, 271] on icon "button" at bounding box center [218, 272] width 8 height 15
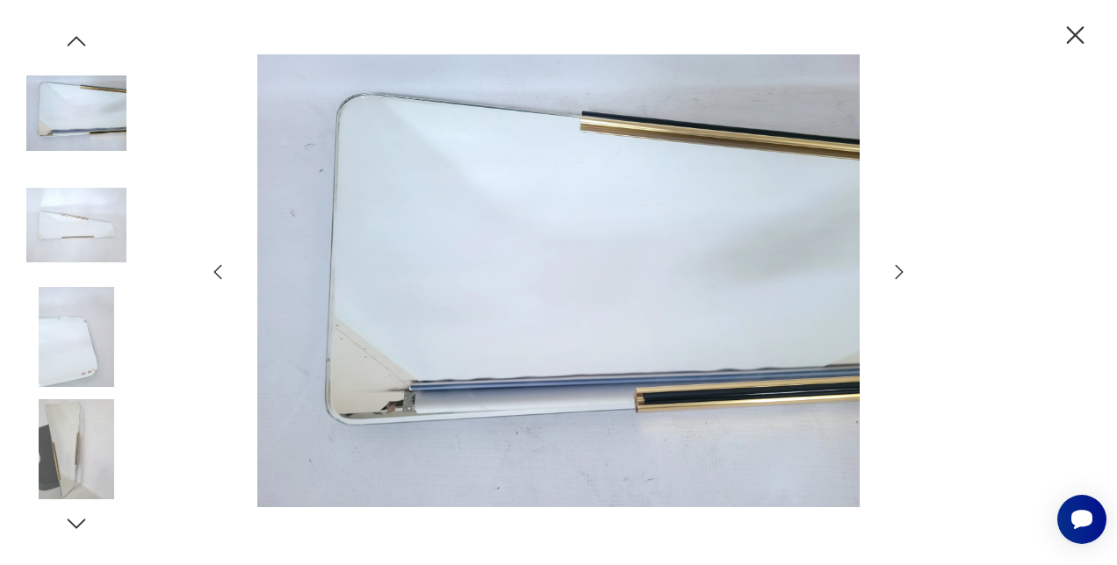
click at [214, 271] on icon "button" at bounding box center [218, 272] width 8 height 15
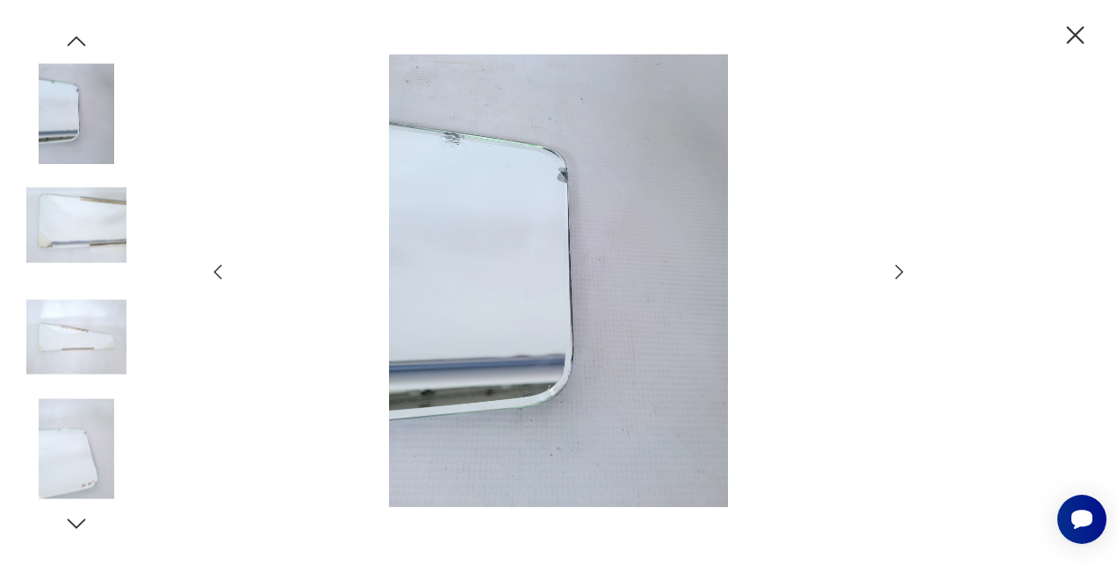
click at [214, 271] on icon "button" at bounding box center [218, 272] width 8 height 15
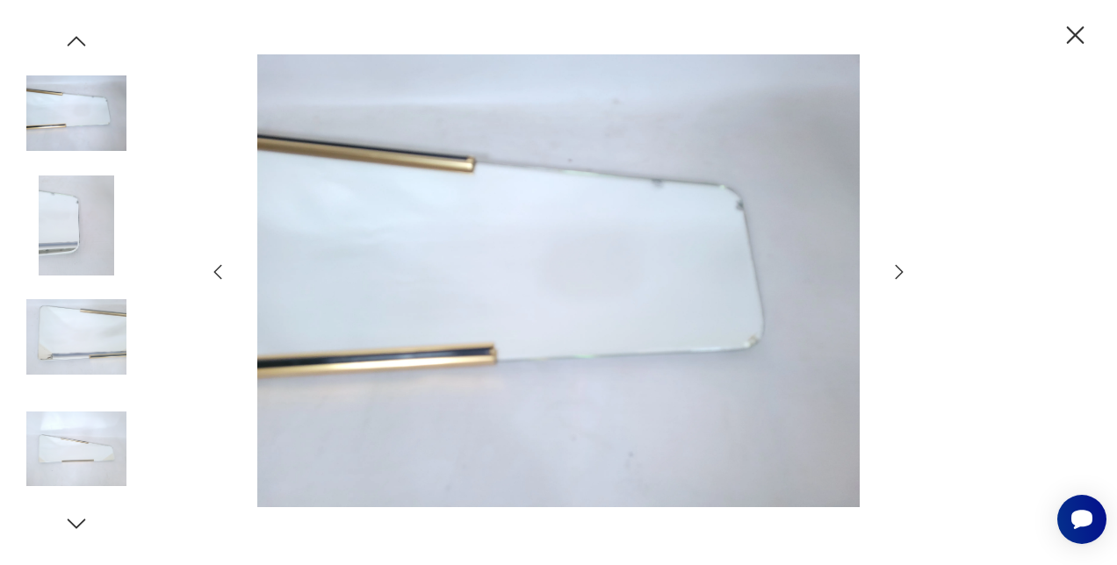
drag, startPoint x: 1064, startPoint y: 28, endPoint x: 981, endPoint y: 9, distance: 84.7
click at [1064, 27] on icon "button" at bounding box center [1074, 35] width 31 height 31
